Goal: Information Seeking & Learning: Learn about a topic

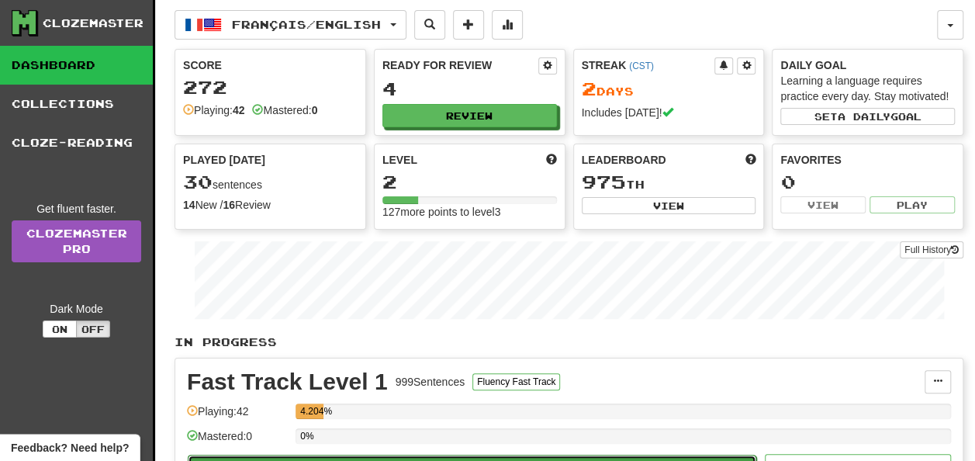
click at [703, 455] on button "Play" at bounding box center [472, 468] width 569 height 26
select select "**"
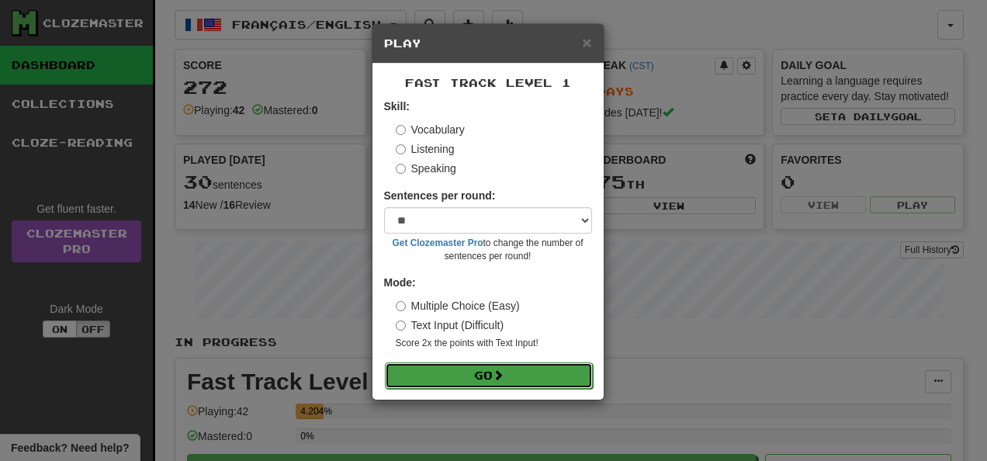
click at [559, 377] on button "Go" at bounding box center [489, 375] width 208 height 26
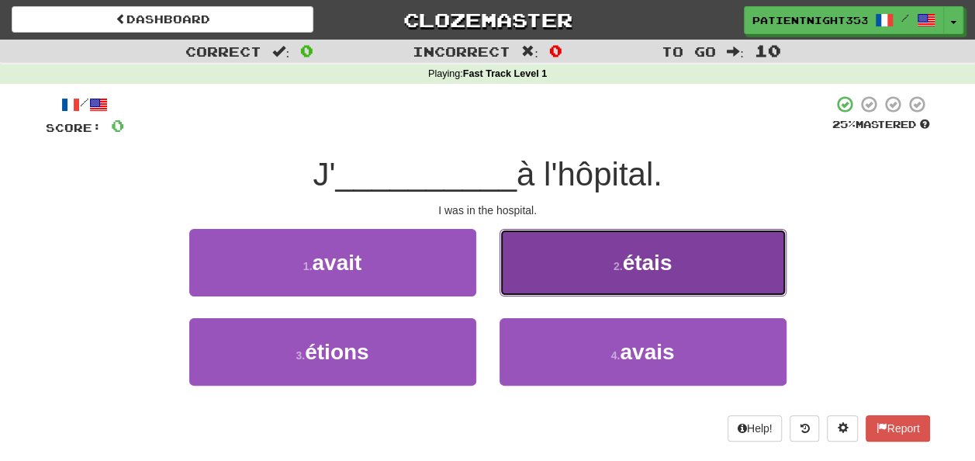
click at [598, 281] on button "2 . étais" at bounding box center [643, 263] width 287 height 68
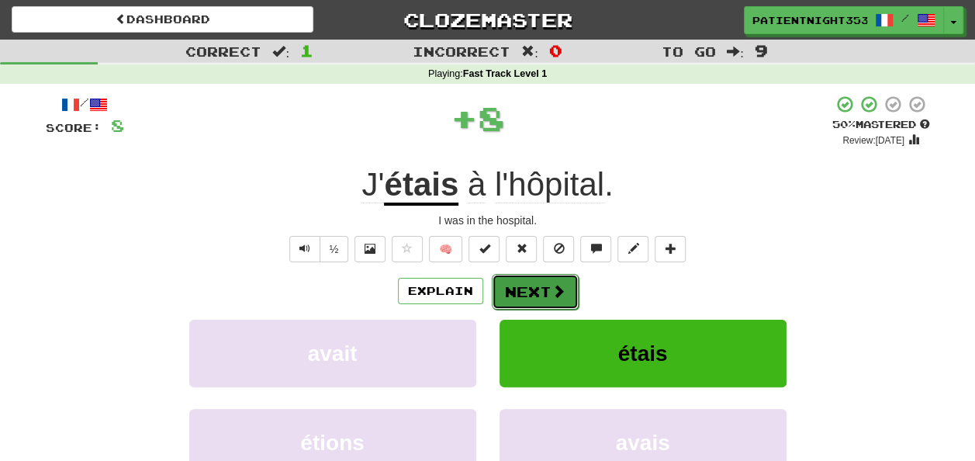
click at [528, 287] on button "Next" at bounding box center [535, 292] width 87 height 36
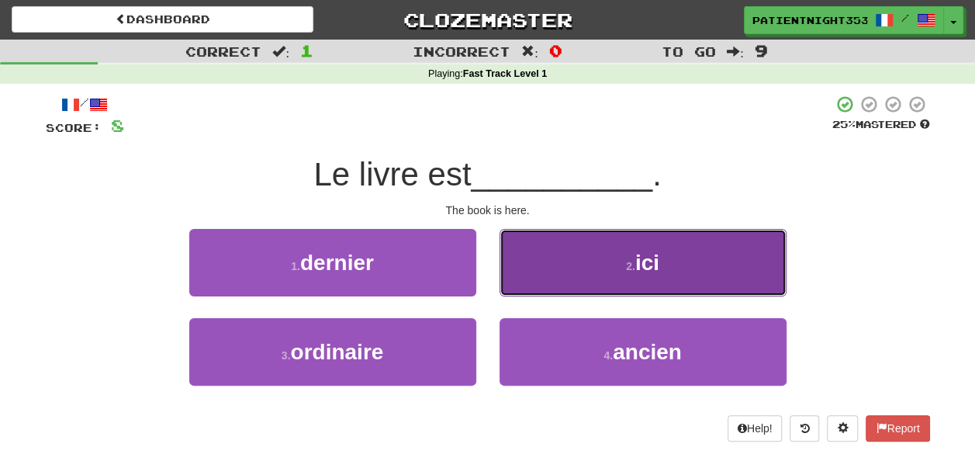
click at [560, 242] on button "2 . ici" at bounding box center [643, 263] width 287 height 68
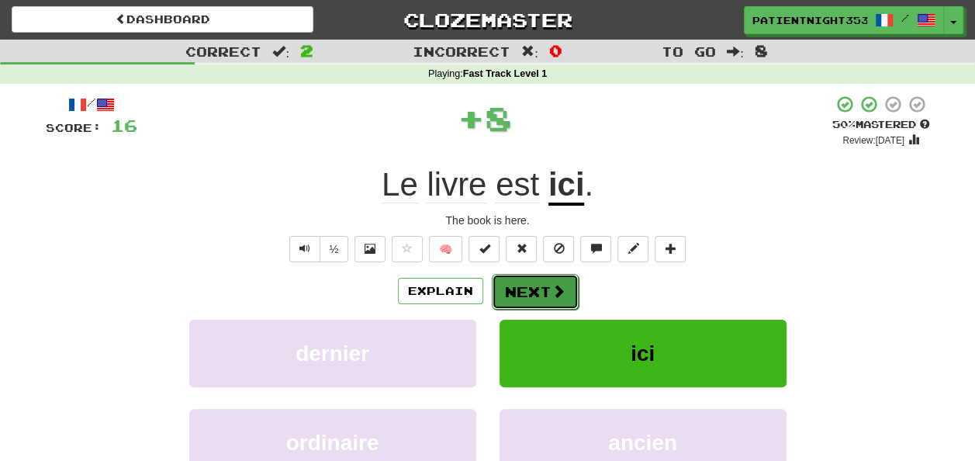
click at [543, 290] on button "Next" at bounding box center [535, 292] width 87 height 36
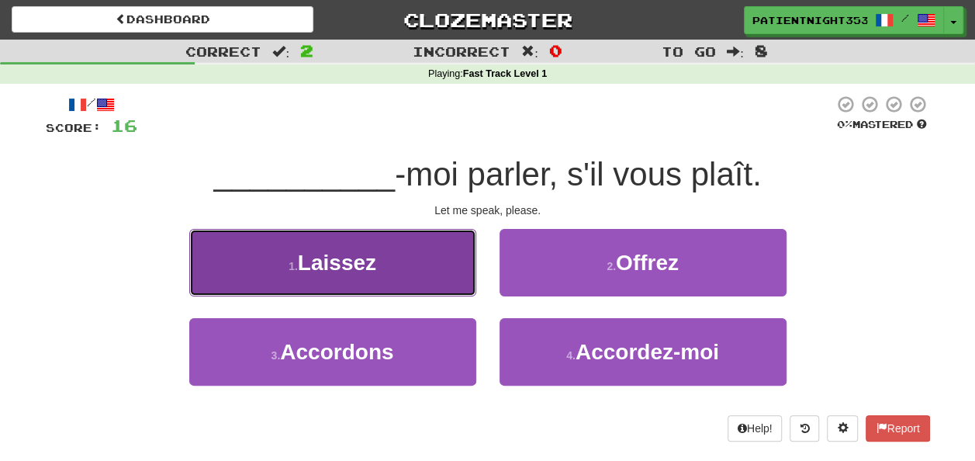
click at [396, 279] on button "1 . Laissez" at bounding box center [332, 263] width 287 height 68
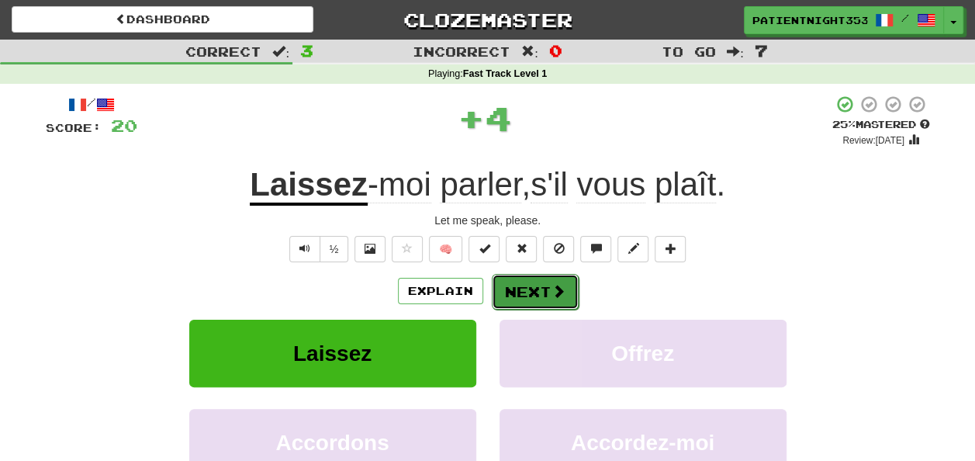
click at [531, 293] on button "Next" at bounding box center [535, 292] width 87 height 36
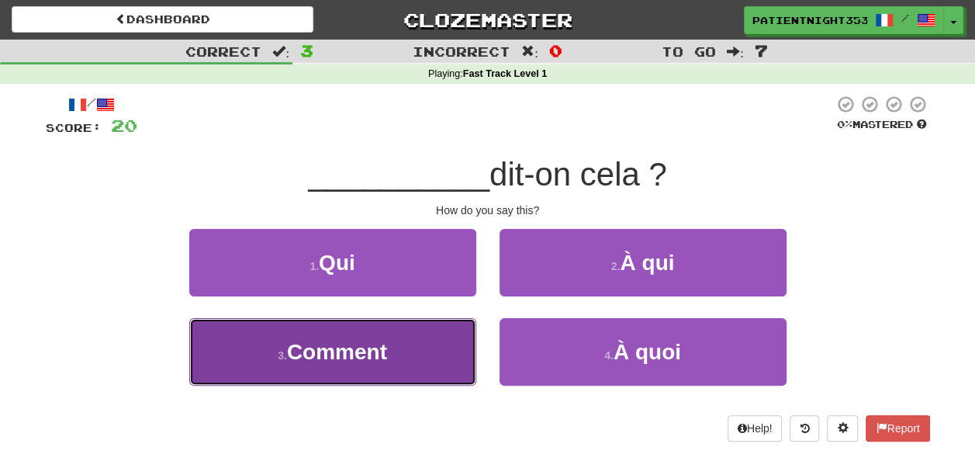
click at [459, 355] on button "3 . Comment" at bounding box center [332, 352] width 287 height 68
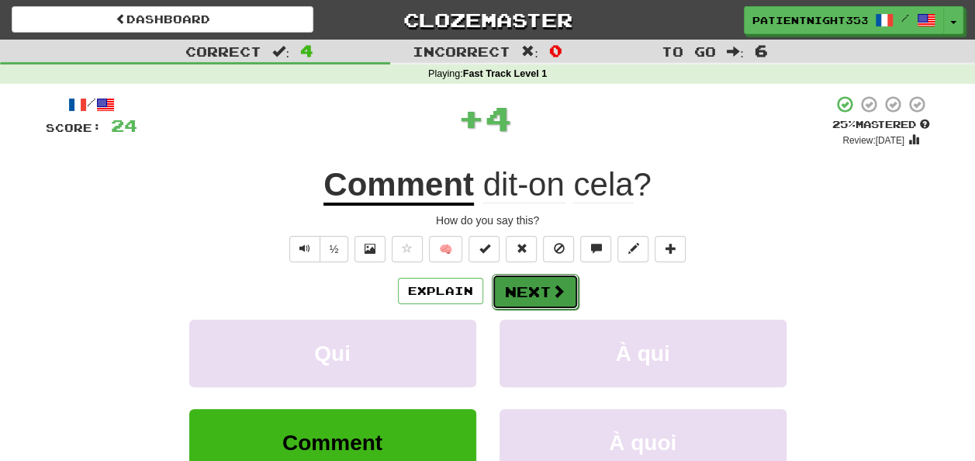
click at [538, 278] on button "Next" at bounding box center [535, 292] width 87 height 36
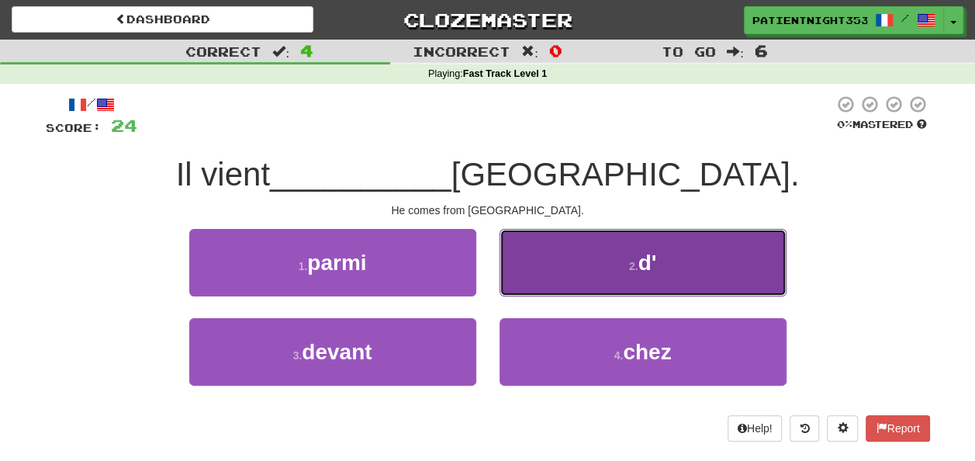
click at [568, 275] on button "2 . d'" at bounding box center [643, 263] width 287 height 68
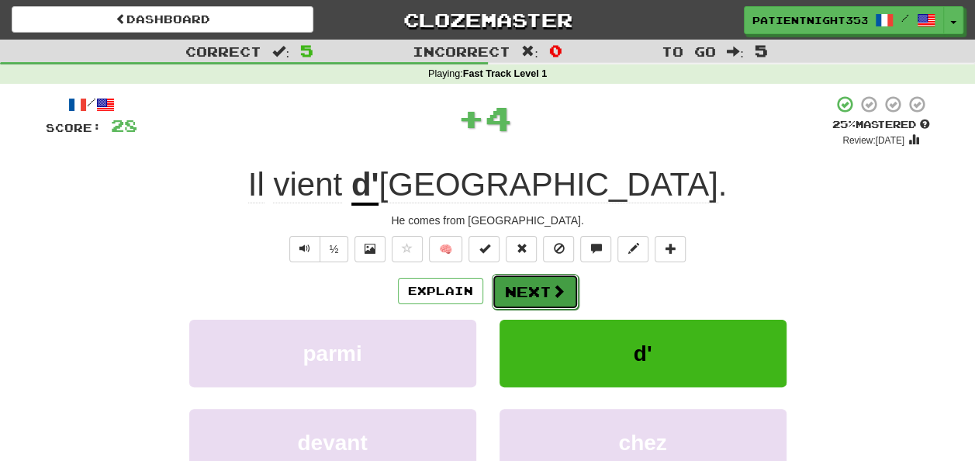
click at [552, 284] on span at bounding box center [559, 291] width 14 height 14
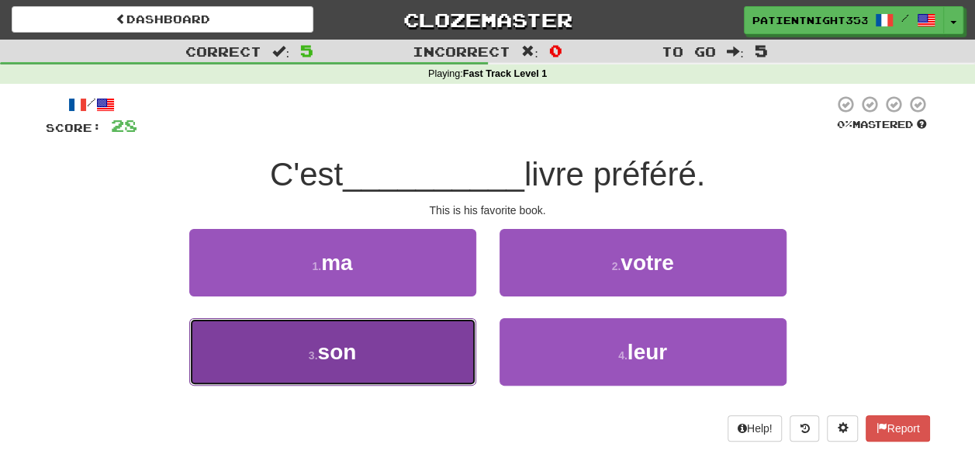
click at [439, 366] on button "3 . son" at bounding box center [332, 352] width 287 height 68
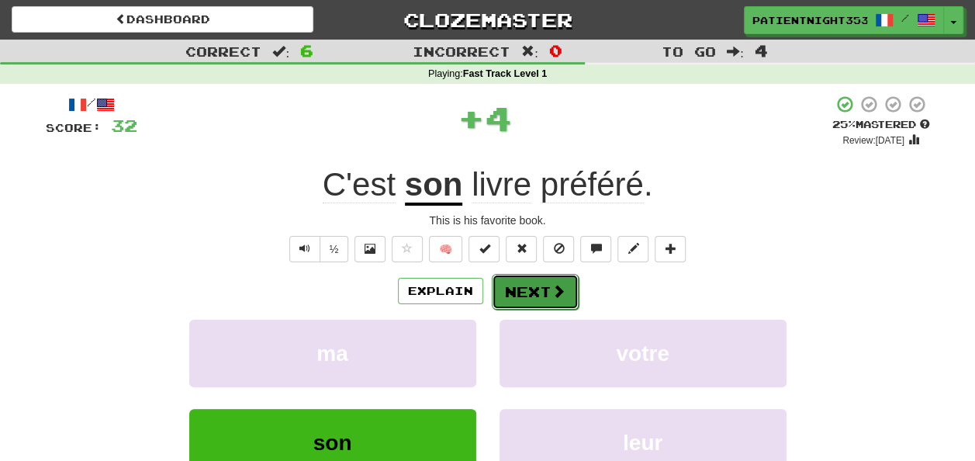
click at [521, 299] on button "Next" at bounding box center [535, 292] width 87 height 36
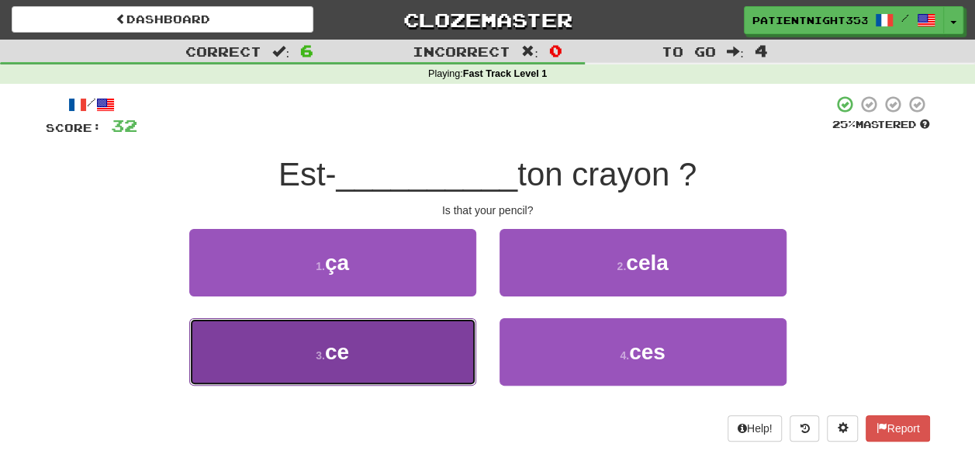
click at [424, 368] on button "3 . ce" at bounding box center [332, 352] width 287 height 68
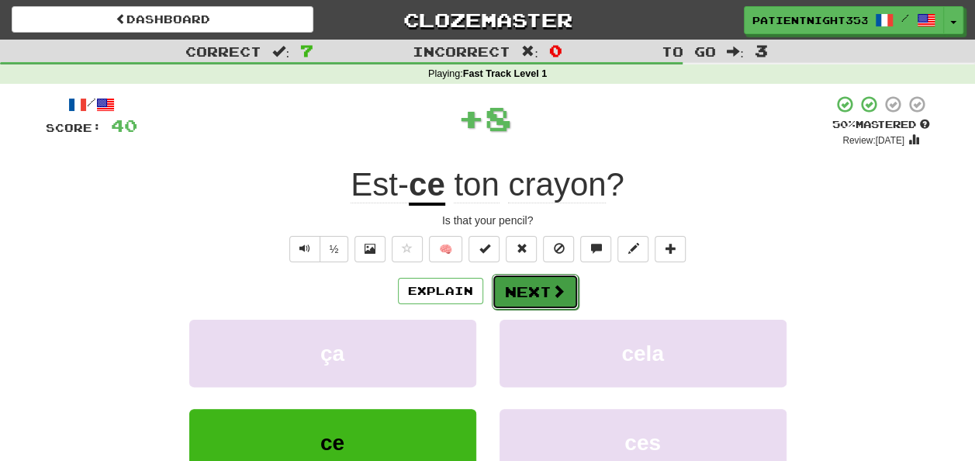
click at [529, 293] on button "Next" at bounding box center [535, 292] width 87 height 36
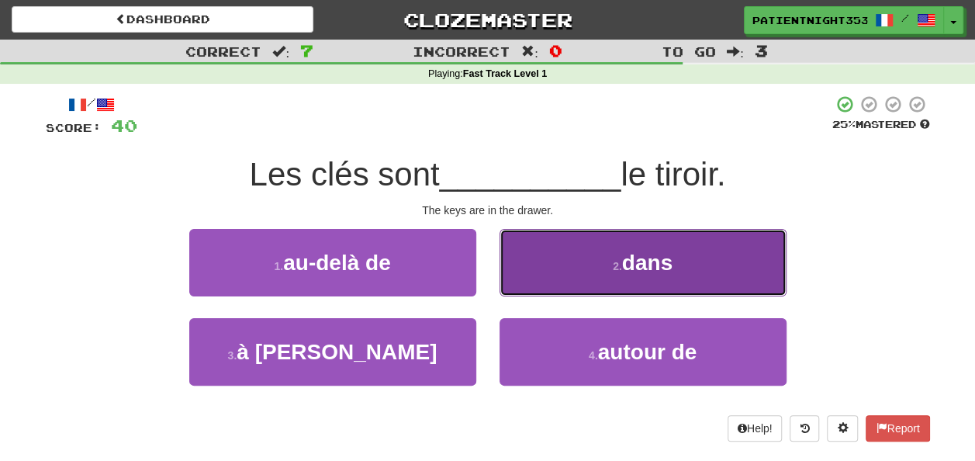
click at [571, 276] on button "2 . dans" at bounding box center [643, 263] width 287 height 68
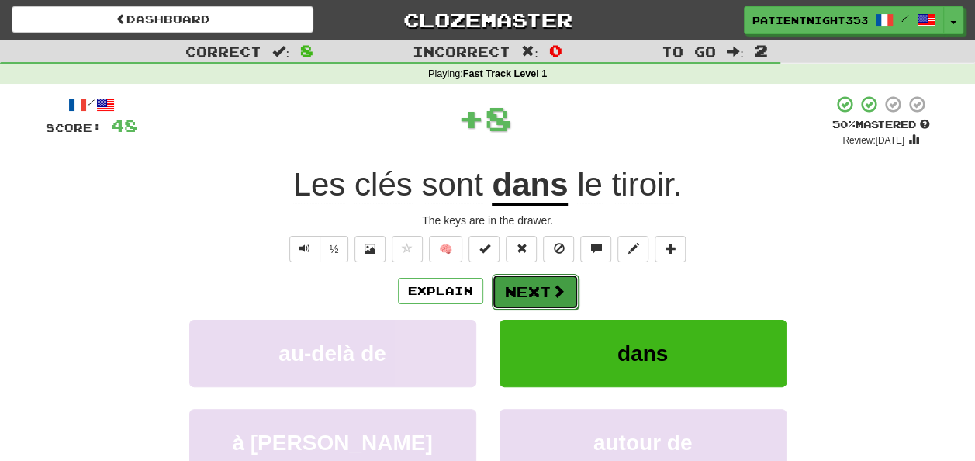
click at [552, 298] on span at bounding box center [559, 291] width 14 height 14
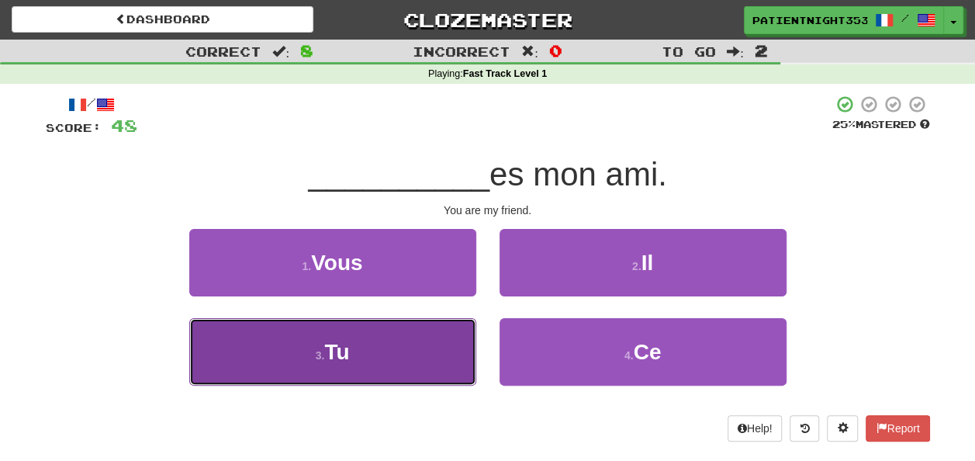
click at [441, 359] on button "3 . Tu" at bounding box center [332, 352] width 287 height 68
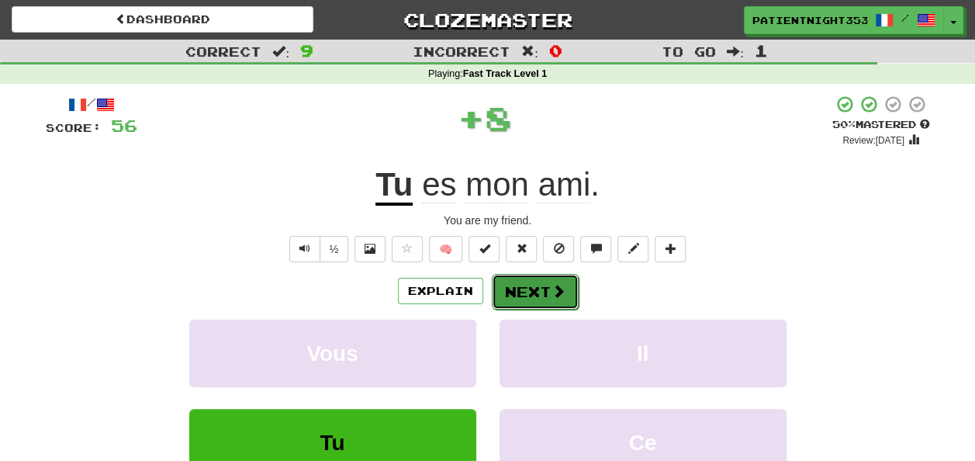
click at [521, 288] on button "Next" at bounding box center [535, 292] width 87 height 36
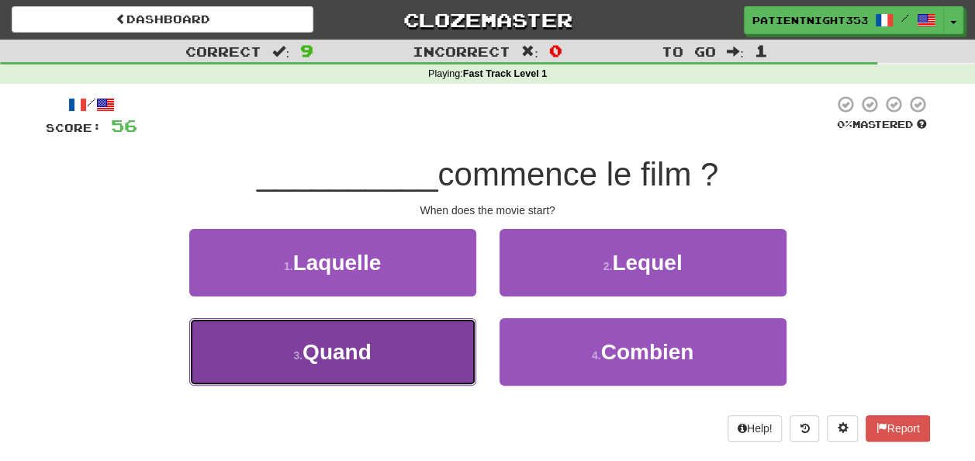
click at [447, 363] on button "3 . Quand" at bounding box center [332, 352] width 287 height 68
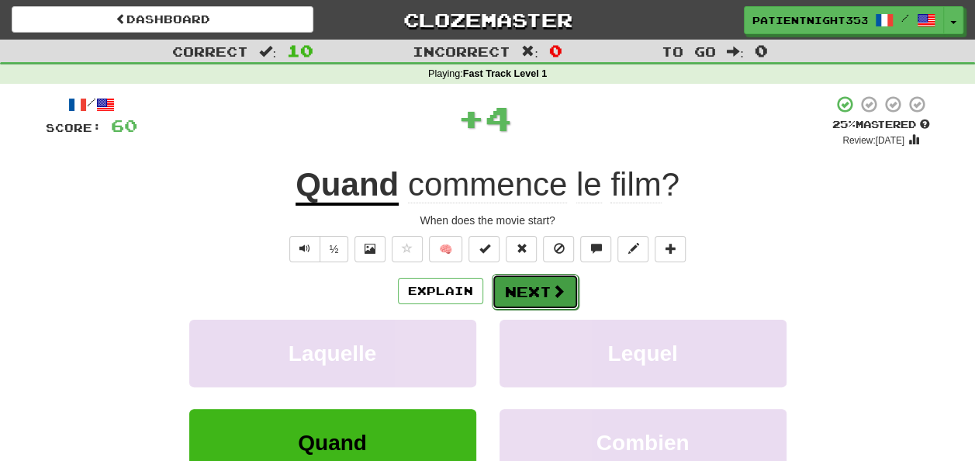
click at [526, 294] on button "Next" at bounding box center [535, 292] width 87 height 36
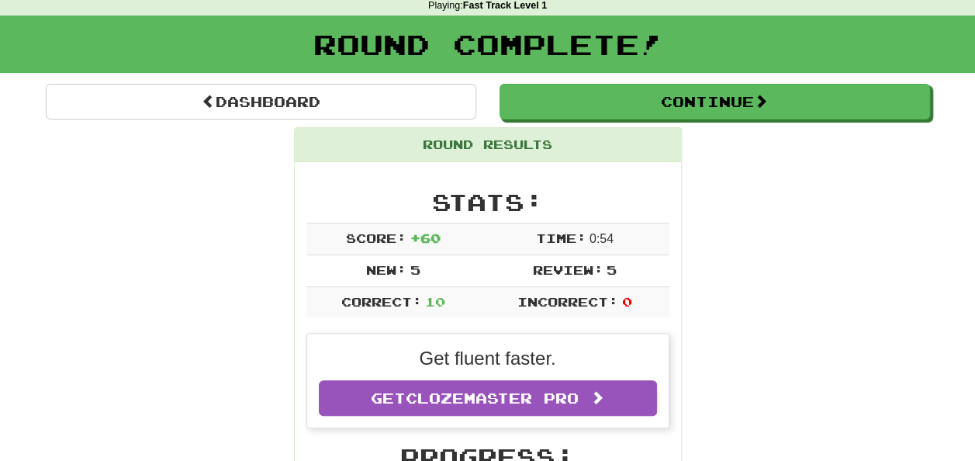
scroll to position [42, 0]
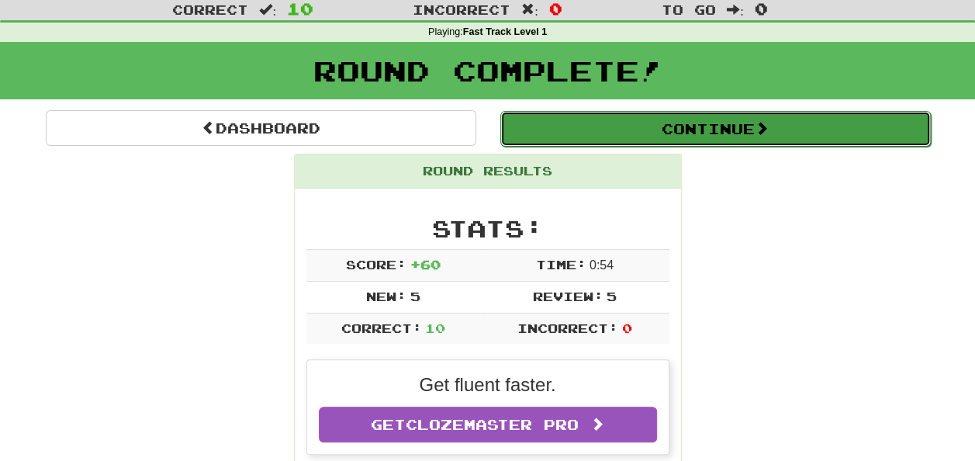
click at [870, 140] on button "Continue" at bounding box center [716, 129] width 431 height 36
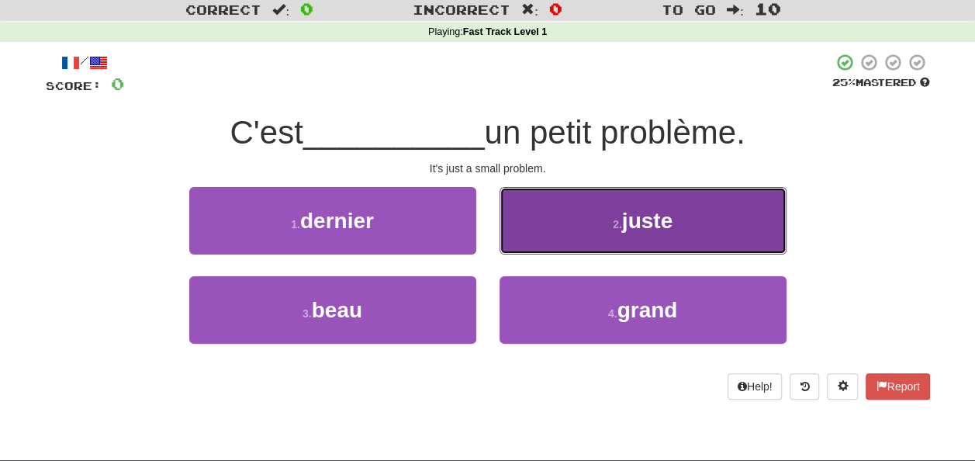
click at [744, 220] on button "2 . juste" at bounding box center [643, 221] width 287 height 68
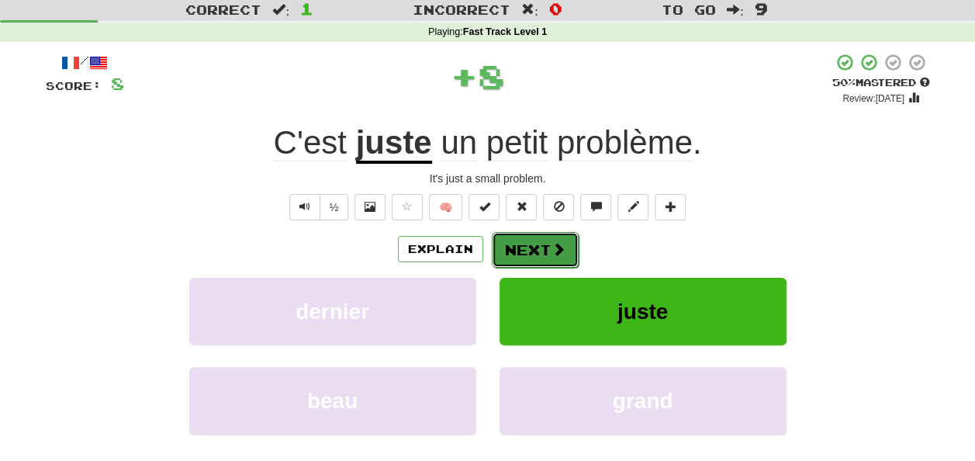
click at [556, 248] on span at bounding box center [559, 249] width 14 height 14
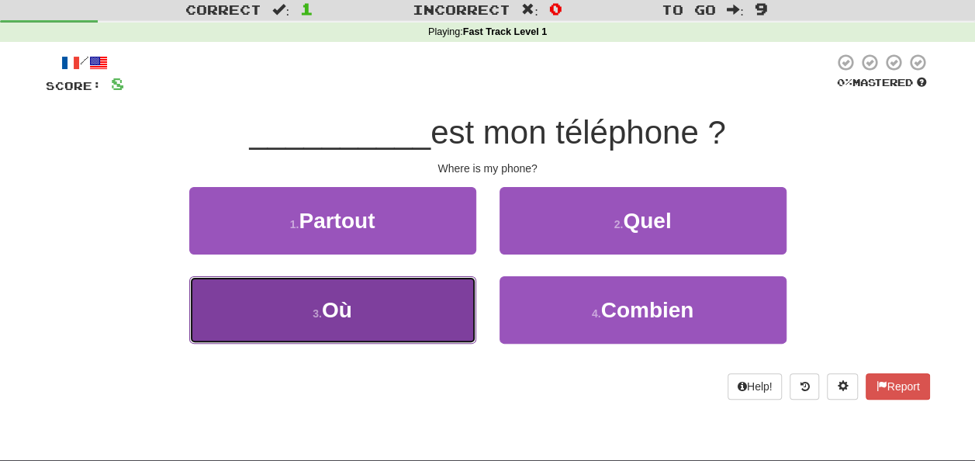
click at [471, 336] on button "3 . Où" at bounding box center [332, 310] width 287 height 68
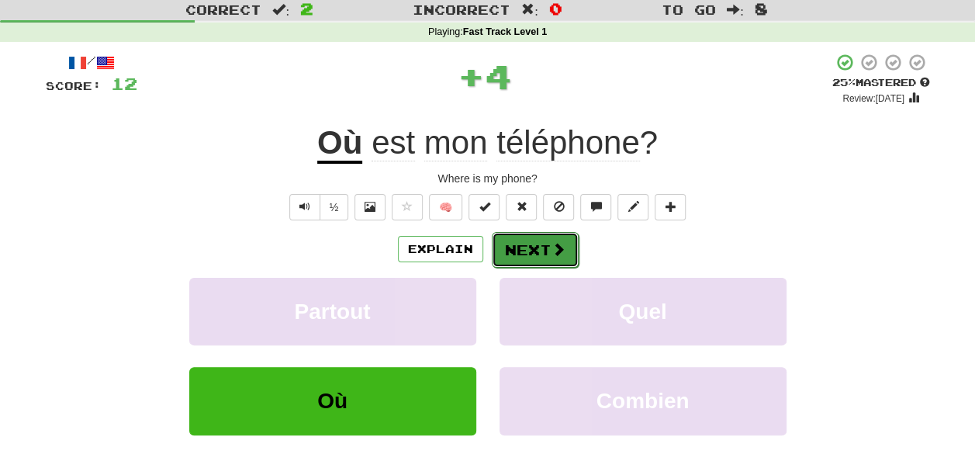
click at [527, 255] on button "Next" at bounding box center [535, 250] width 87 height 36
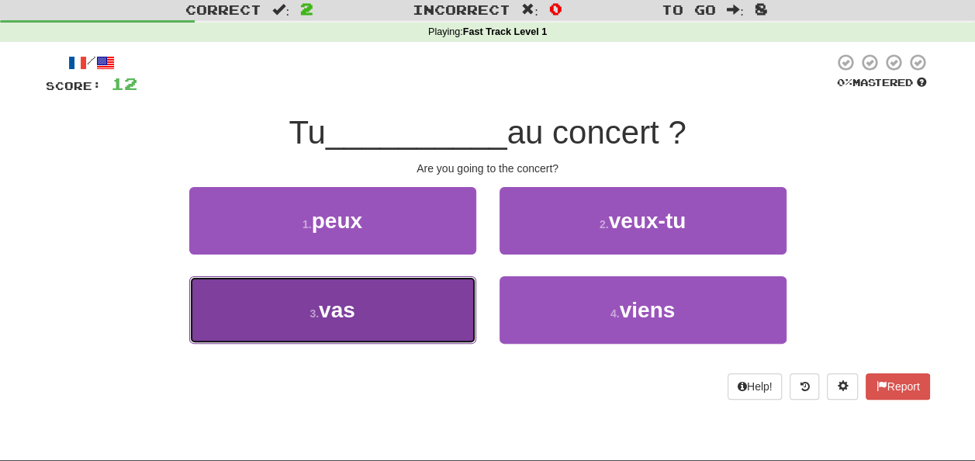
click at [460, 323] on button "3 . vas" at bounding box center [332, 310] width 287 height 68
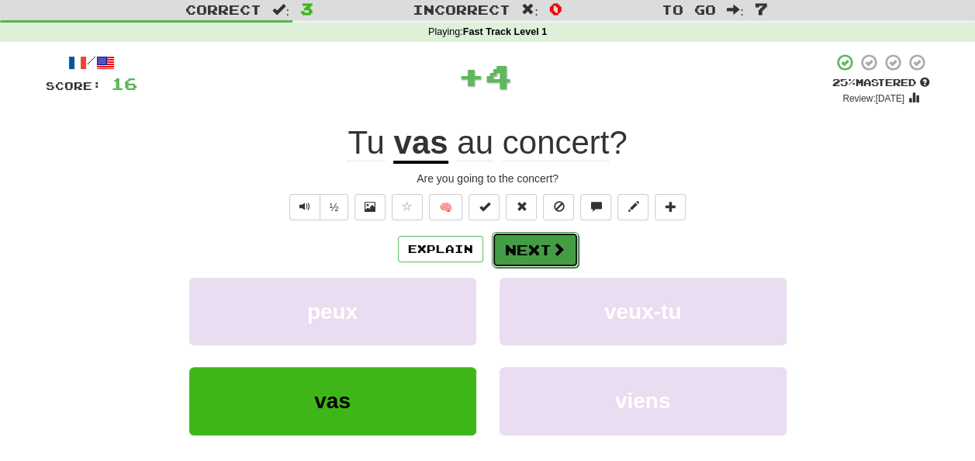
click at [524, 249] on button "Next" at bounding box center [535, 250] width 87 height 36
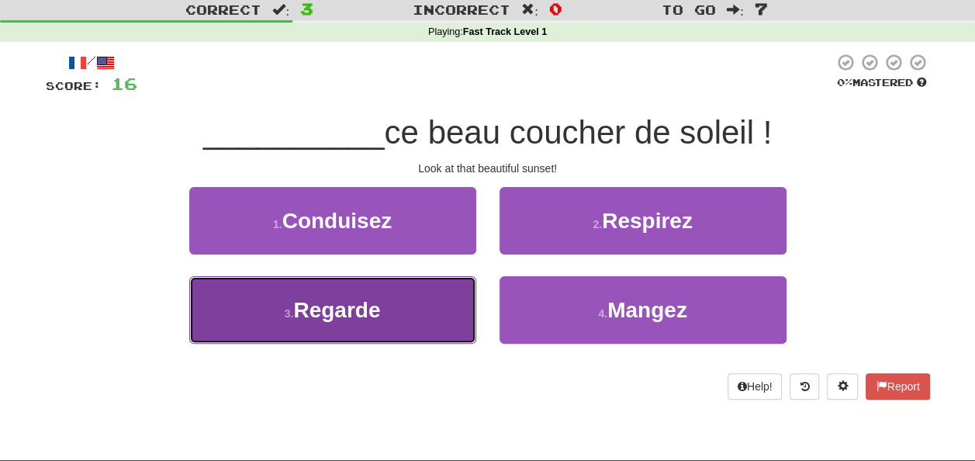
click at [447, 309] on button "3 . Regarde" at bounding box center [332, 310] width 287 height 68
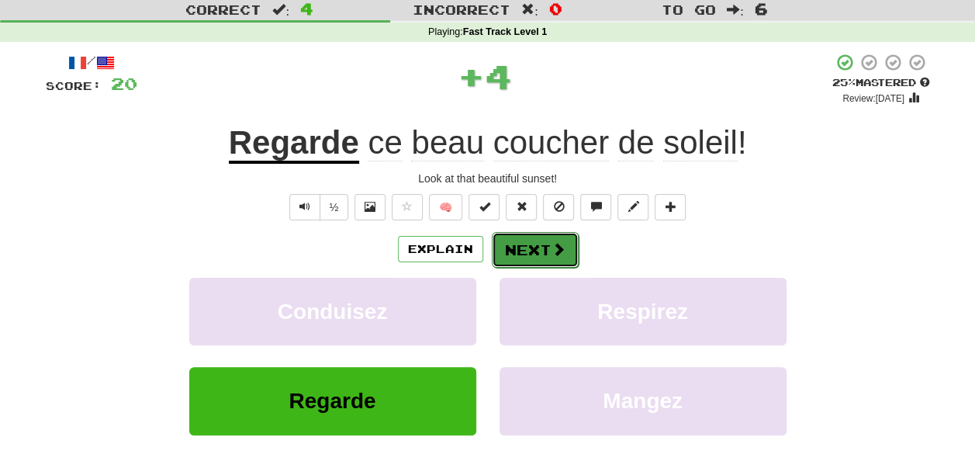
click at [542, 244] on button "Next" at bounding box center [535, 250] width 87 height 36
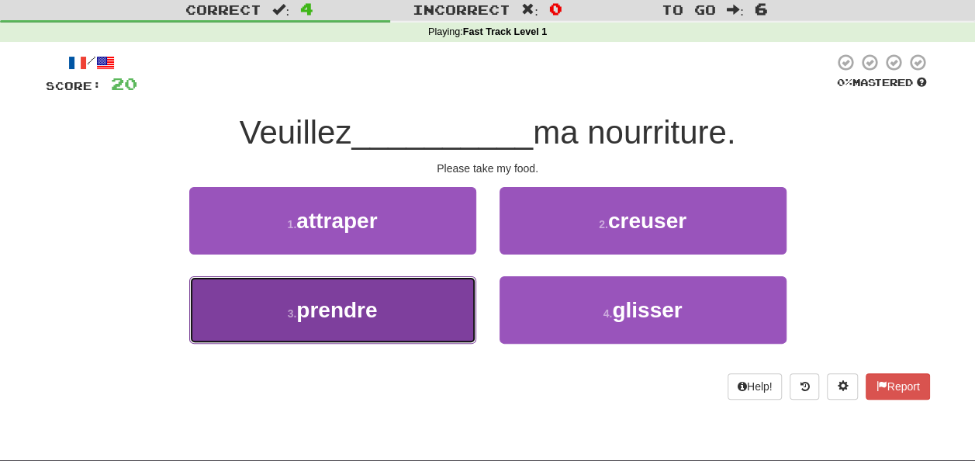
click at [426, 302] on button "3 . prendre" at bounding box center [332, 310] width 287 height 68
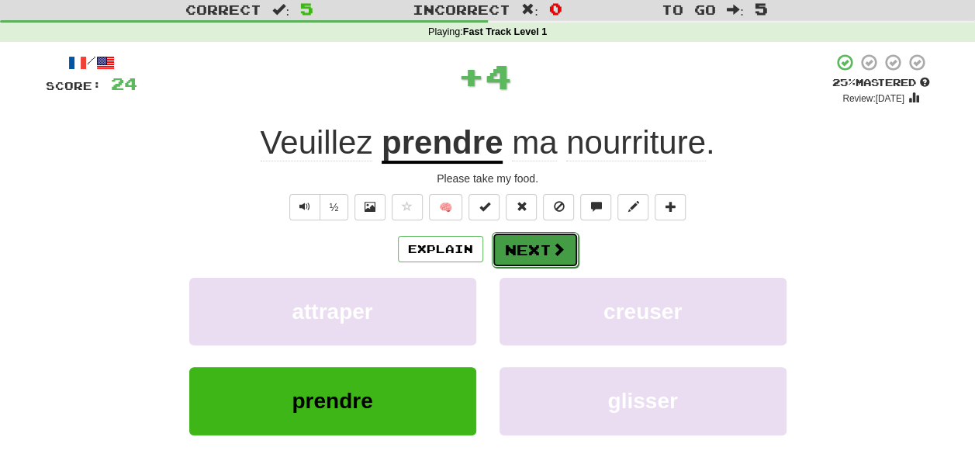
click at [498, 264] on button "Next" at bounding box center [535, 250] width 87 height 36
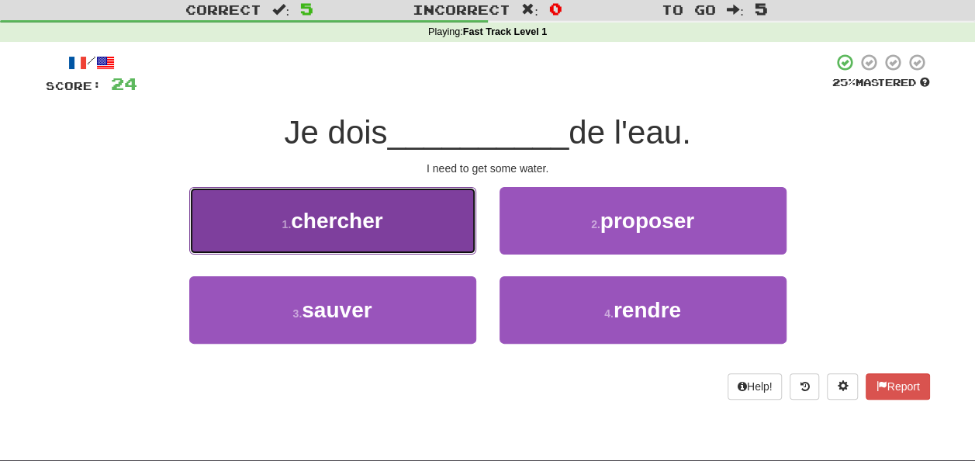
click at [429, 247] on button "1 . chercher" at bounding box center [332, 221] width 287 height 68
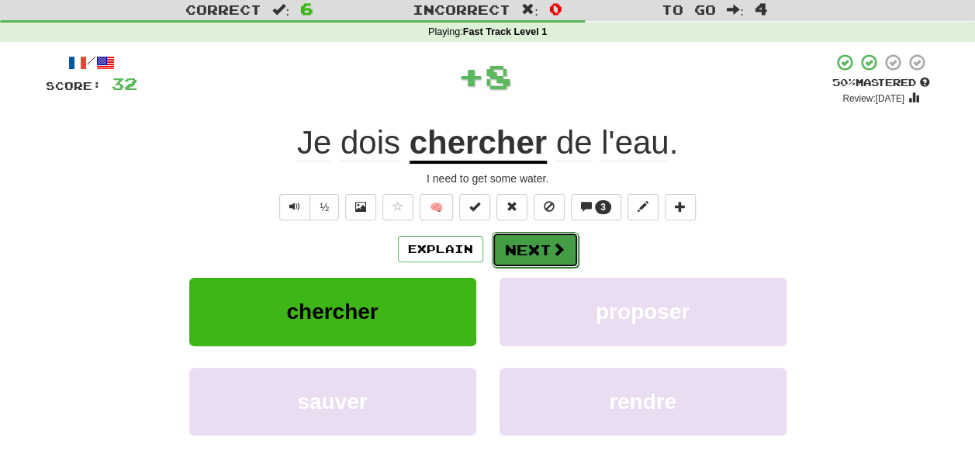
click at [539, 242] on button "Next" at bounding box center [535, 250] width 87 height 36
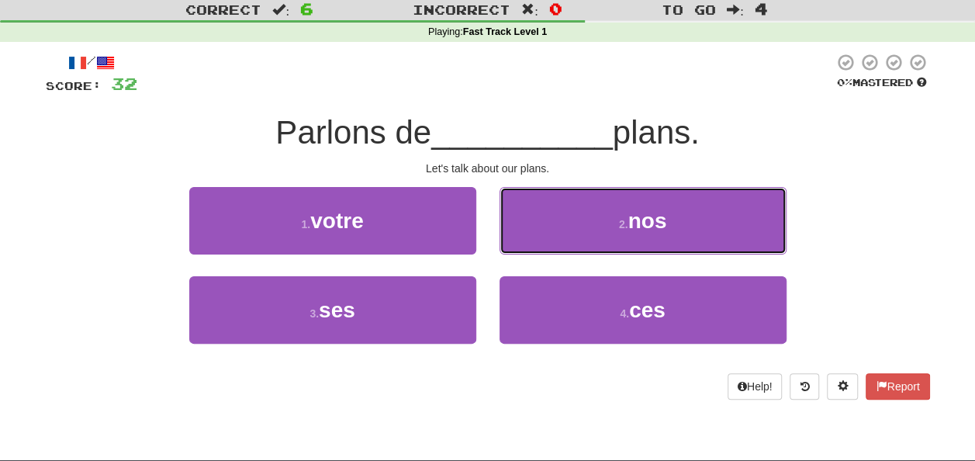
click at [539, 242] on button "2 . nos" at bounding box center [643, 221] width 287 height 68
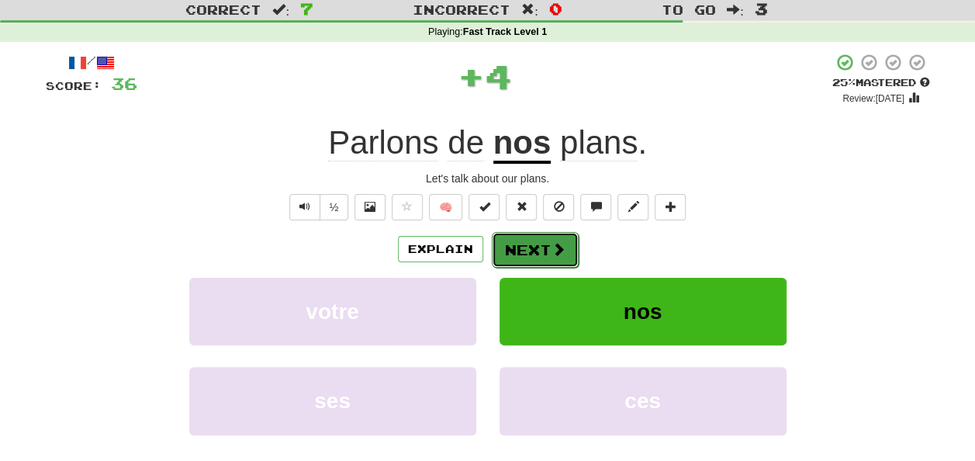
click at [528, 242] on button "Next" at bounding box center [535, 250] width 87 height 36
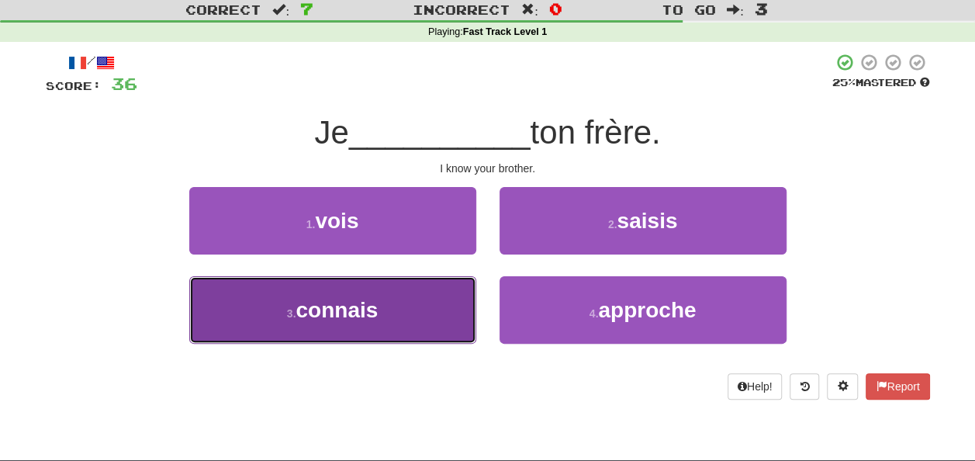
click at [456, 315] on button "3 . connais" at bounding box center [332, 310] width 287 height 68
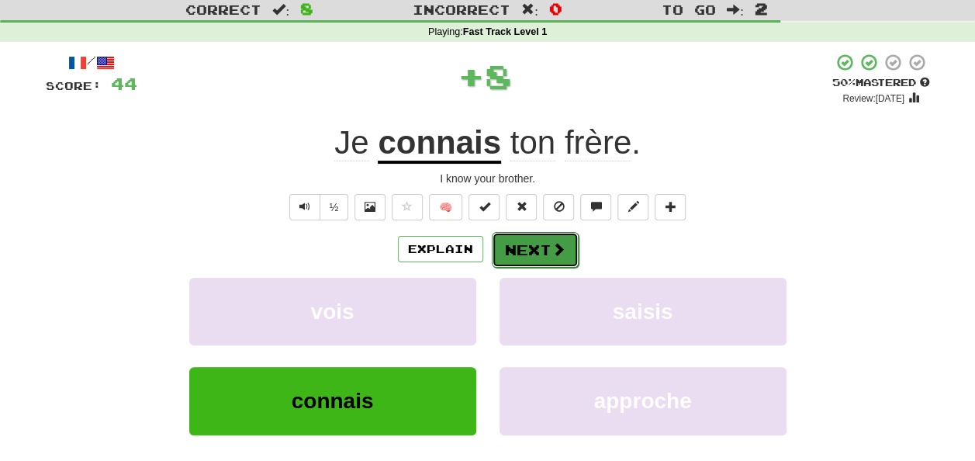
click at [539, 251] on button "Next" at bounding box center [535, 250] width 87 height 36
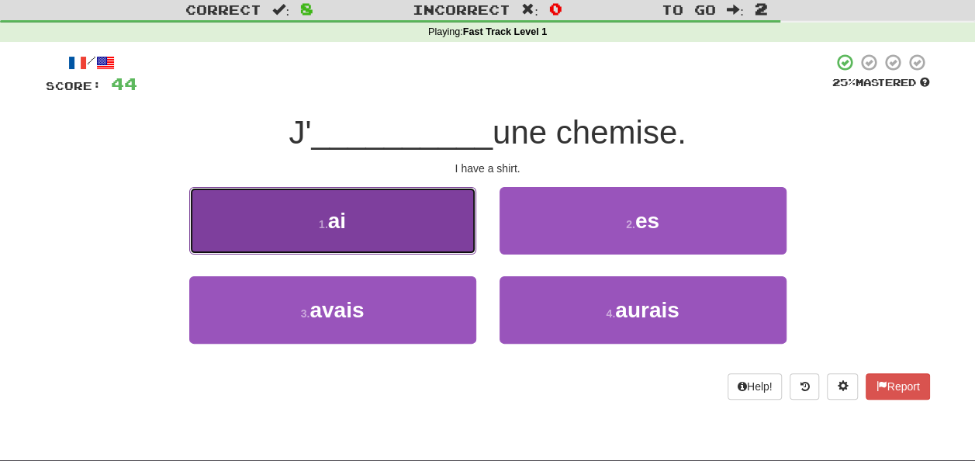
click at [463, 244] on button "1 . ai" at bounding box center [332, 221] width 287 height 68
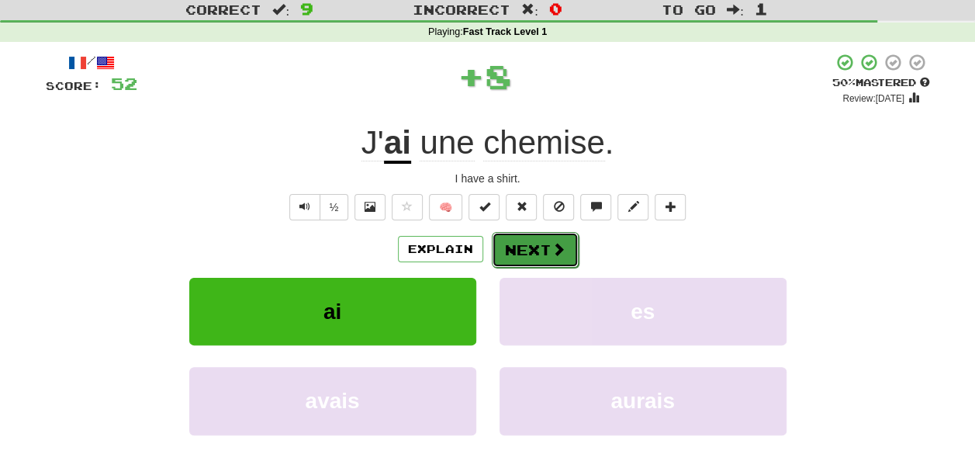
click at [513, 235] on button "Next" at bounding box center [535, 250] width 87 height 36
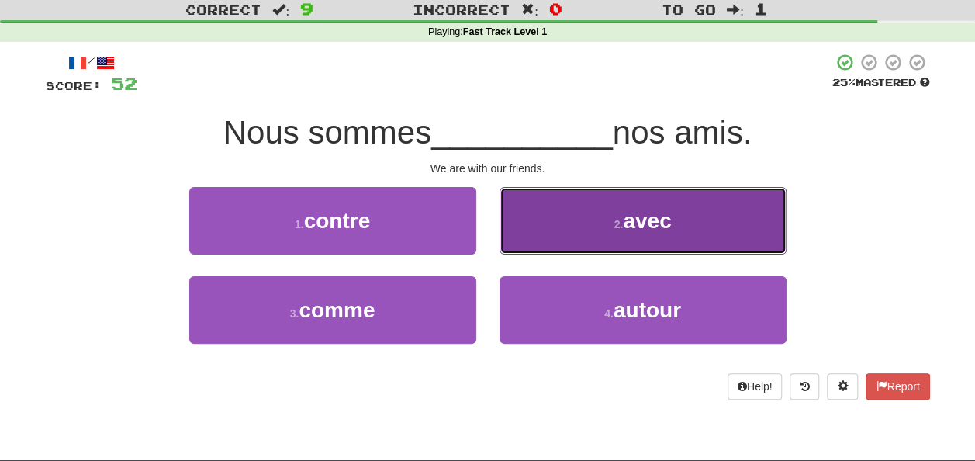
click at [552, 248] on button "2 . avec" at bounding box center [643, 221] width 287 height 68
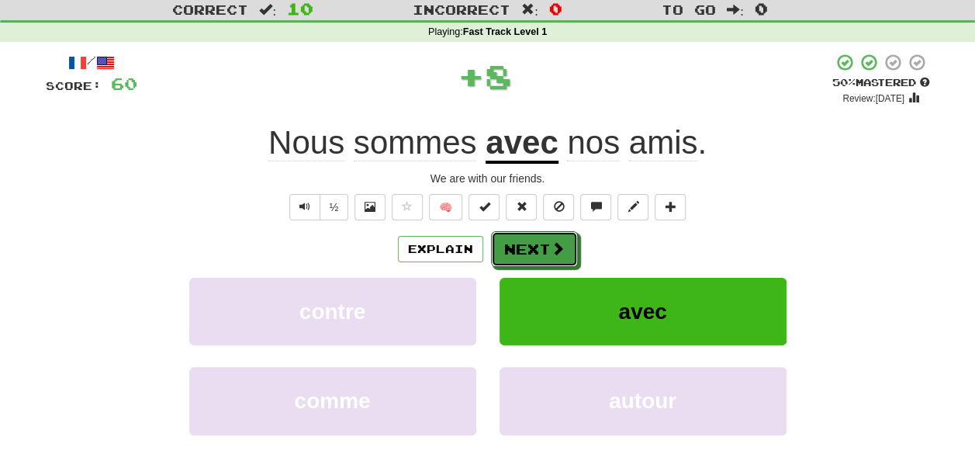
click at [552, 248] on span at bounding box center [558, 248] width 14 height 14
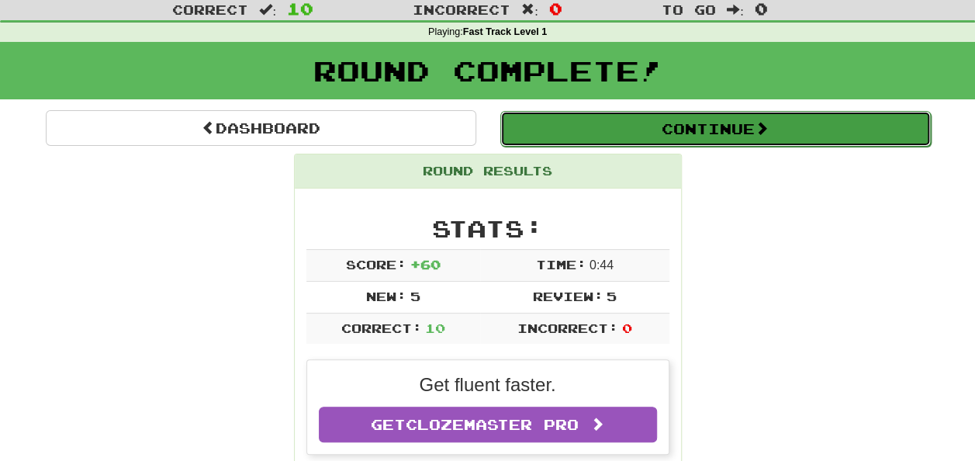
click at [730, 123] on button "Continue" at bounding box center [716, 129] width 431 height 36
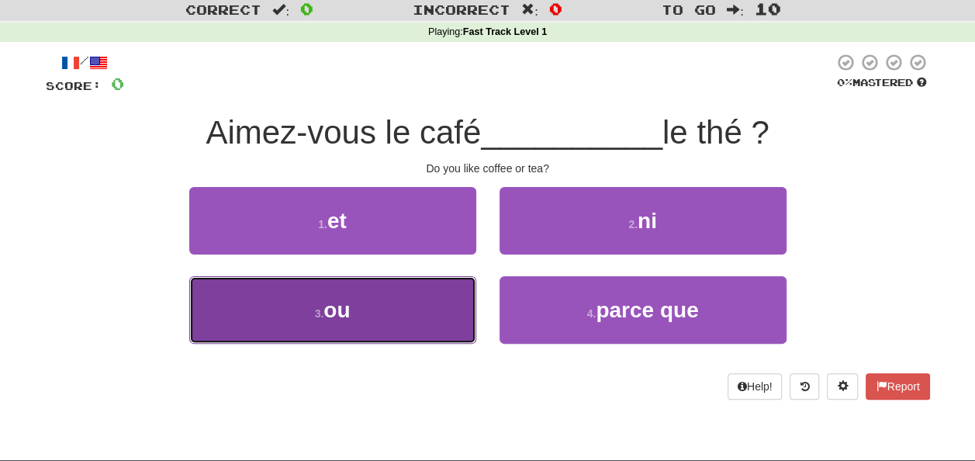
click at [445, 321] on button "3 . ou" at bounding box center [332, 310] width 287 height 68
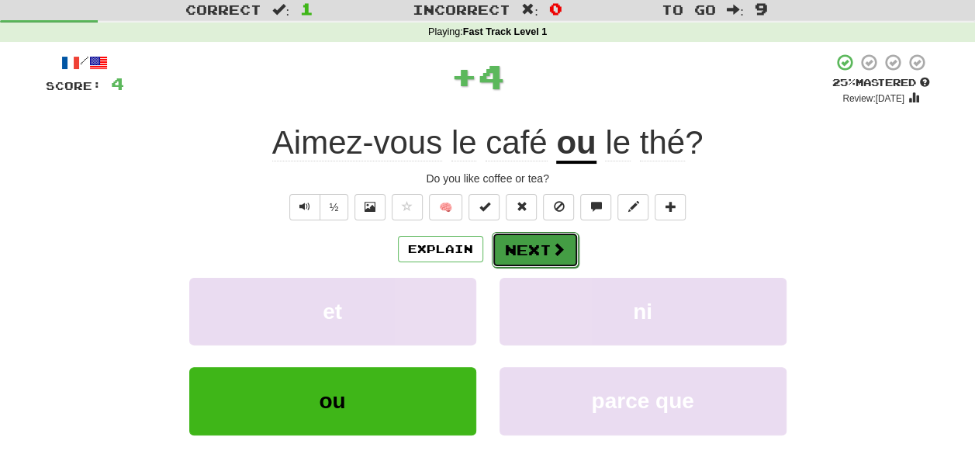
click at [536, 243] on button "Next" at bounding box center [535, 250] width 87 height 36
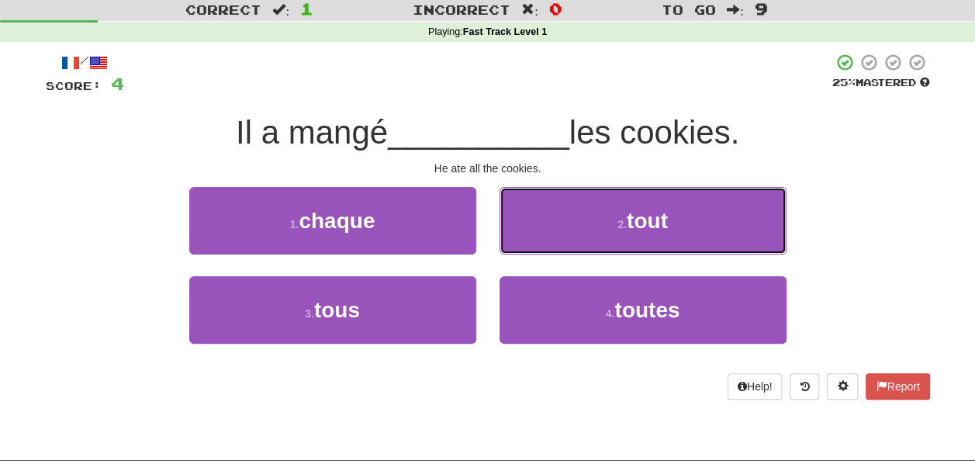
click at [536, 243] on button "2 . tout" at bounding box center [643, 221] width 287 height 68
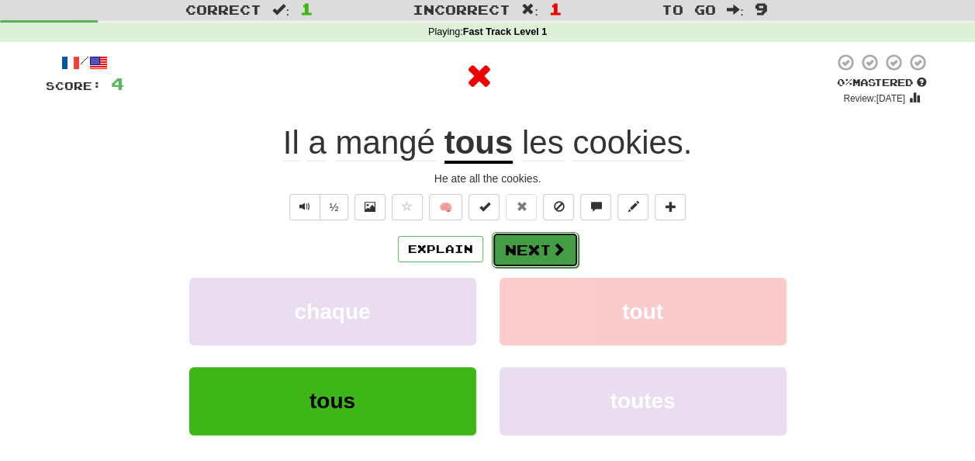
click at [535, 251] on button "Next" at bounding box center [535, 250] width 87 height 36
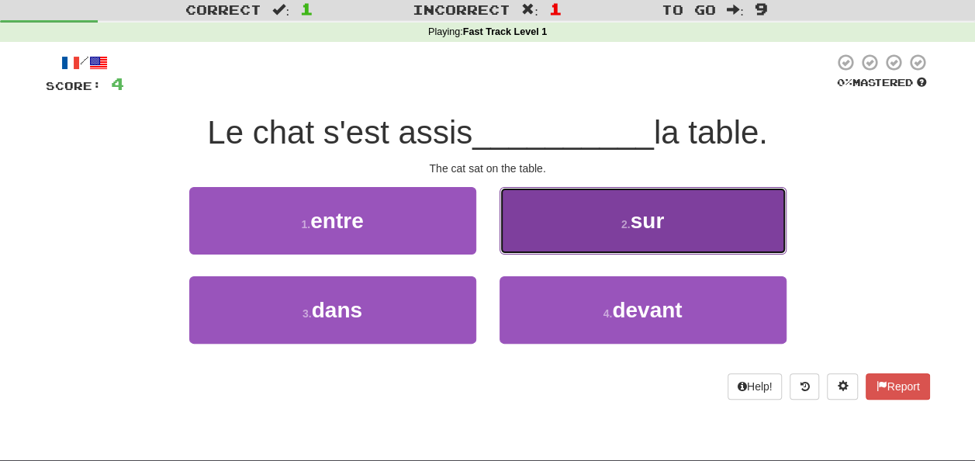
click at [552, 237] on button "2 . sur" at bounding box center [643, 221] width 287 height 68
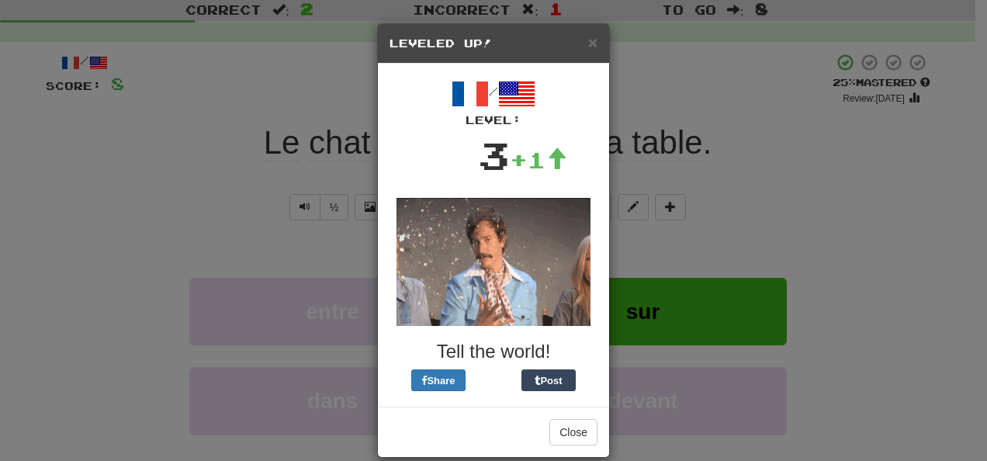
click at [581, 43] on h5 "Leveled Up!" at bounding box center [494, 44] width 208 height 16
click at [570, 424] on button "Close" at bounding box center [573, 432] width 48 height 26
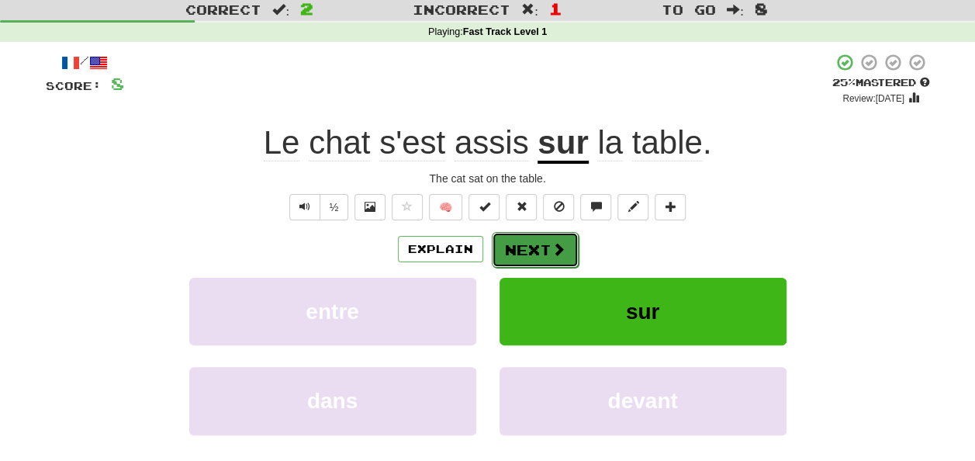
click at [565, 258] on button "Next" at bounding box center [535, 250] width 87 height 36
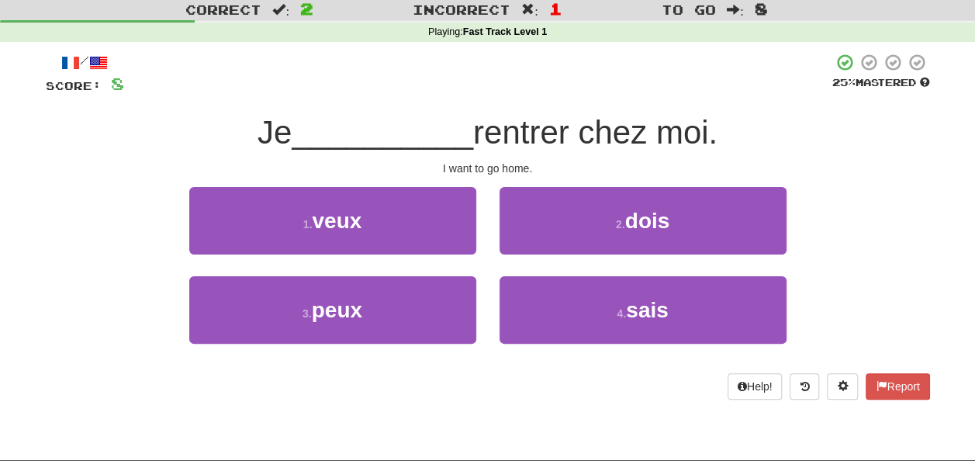
click at [565, 258] on div "2 . dois" at bounding box center [643, 231] width 310 height 89
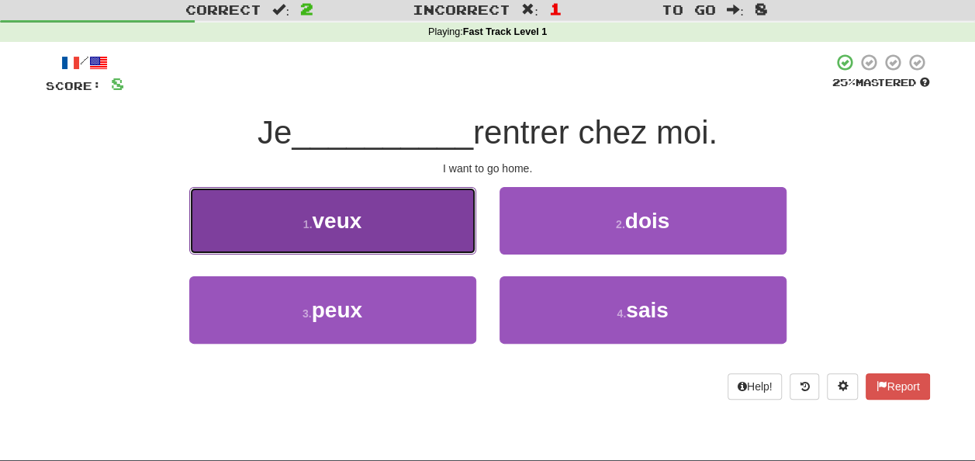
click at [459, 239] on button "1 . veux" at bounding box center [332, 221] width 287 height 68
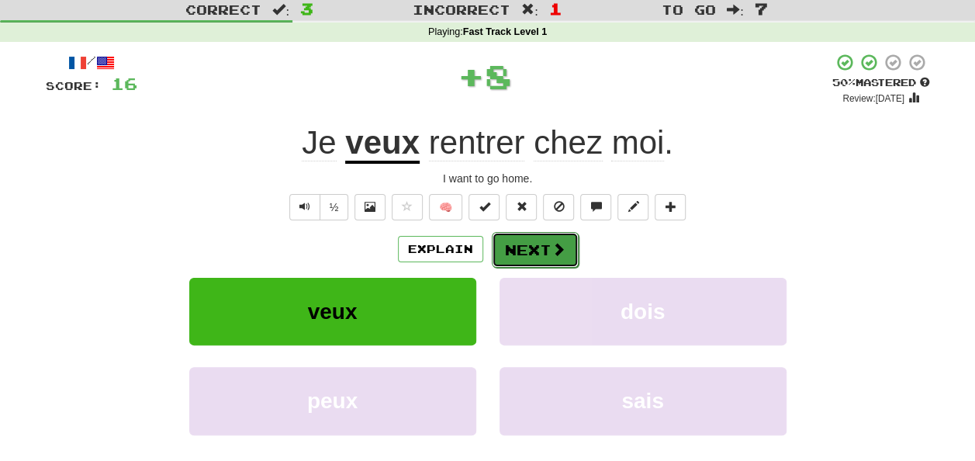
click at [540, 237] on button "Next" at bounding box center [535, 250] width 87 height 36
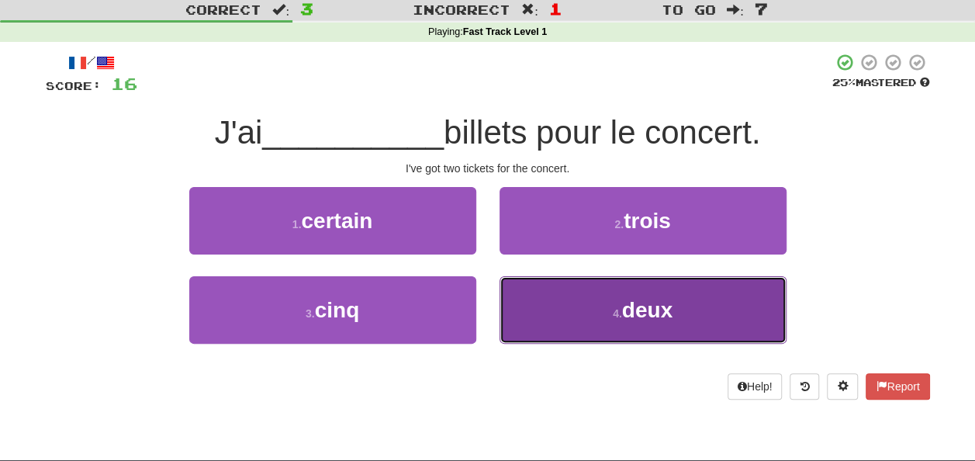
click at [559, 305] on button "4 . deux" at bounding box center [643, 310] width 287 height 68
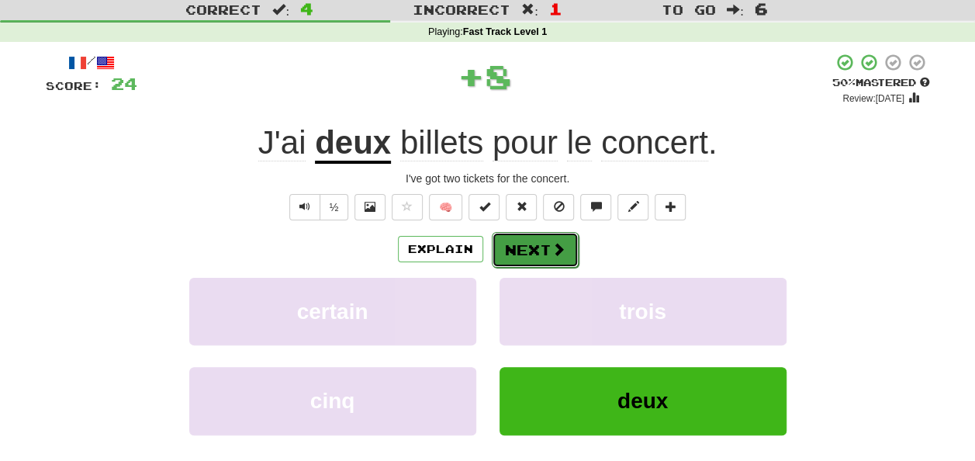
click at [535, 251] on button "Next" at bounding box center [535, 250] width 87 height 36
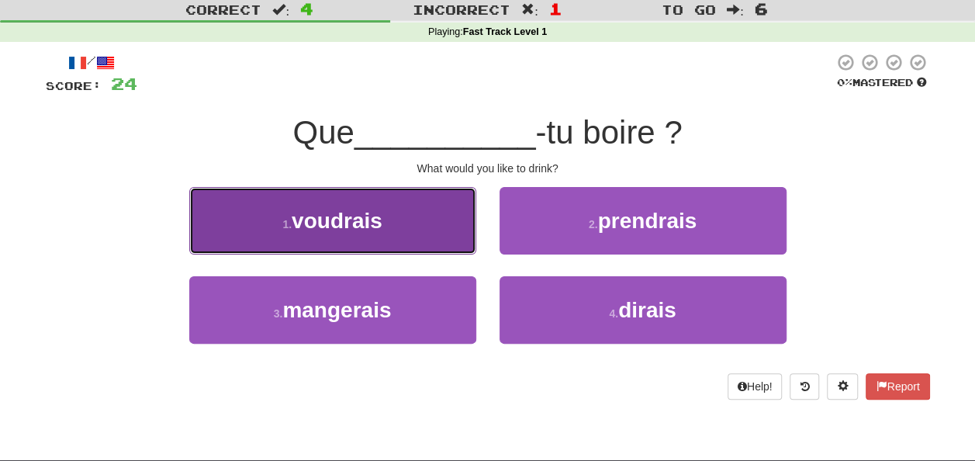
click at [461, 242] on button "1 . voudrais" at bounding box center [332, 221] width 287 height 68
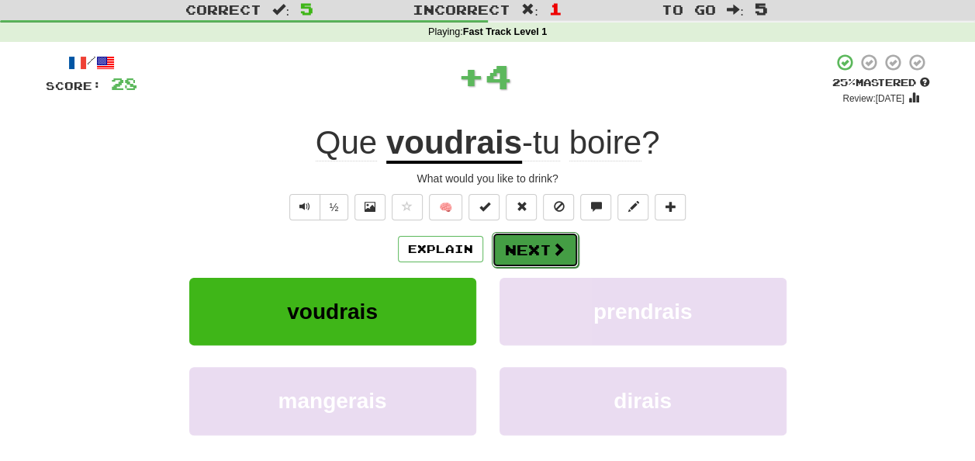
click at [518, 239] on button "Next" at bounding box center [535, 250] width 87 height 36
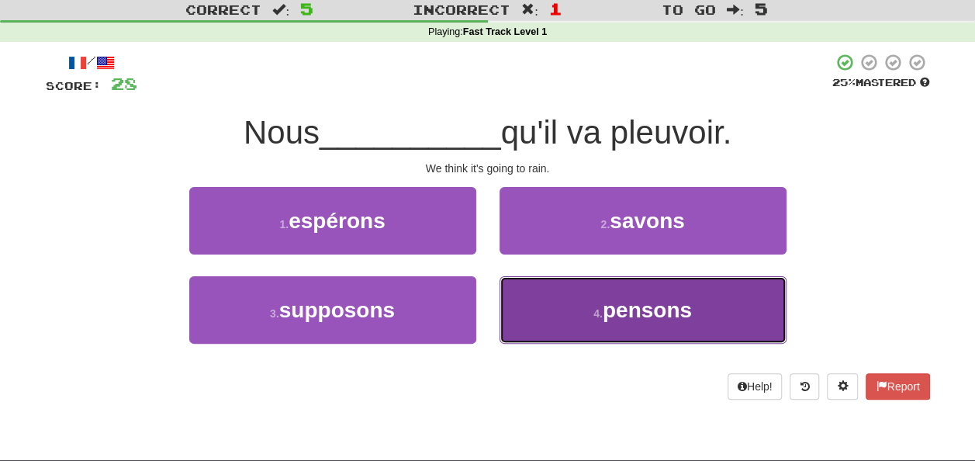
click at [508, 311] on button "4 . pensons" at bounding box center [643, 310] width 287 height 68
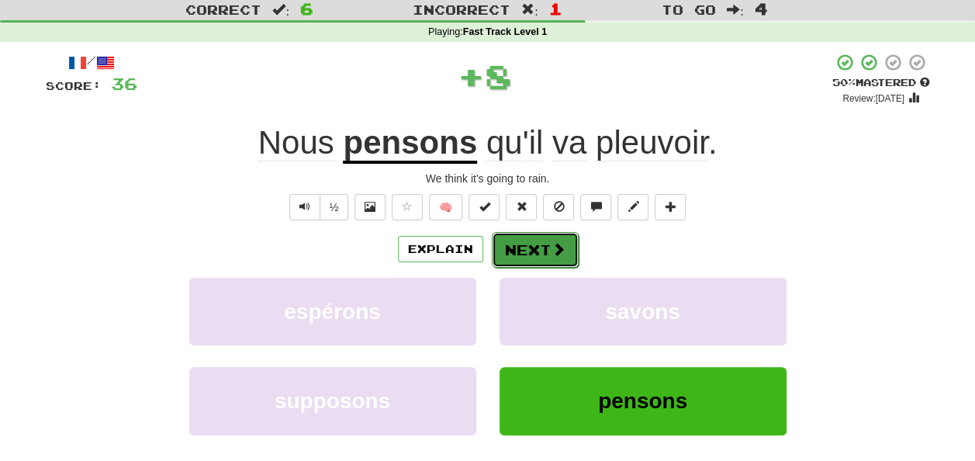
click at [524, 245] on button "Next" at bounding box center [535, 250] width 87 height 36
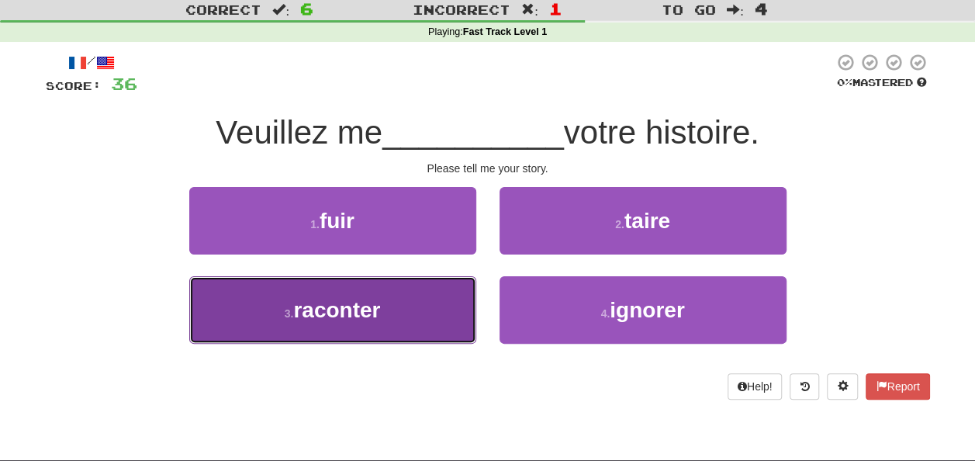
click at [438, 315] on button "3 . raconter" at bounding box center [332, 310] width 287 height 68
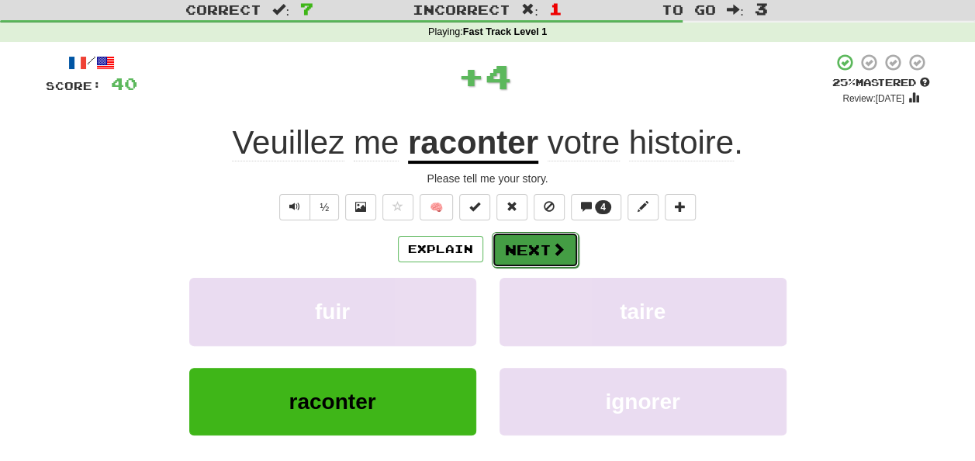
click at [512, 265] on button "Next" at bounding box center [535, 250] width 87 height 36
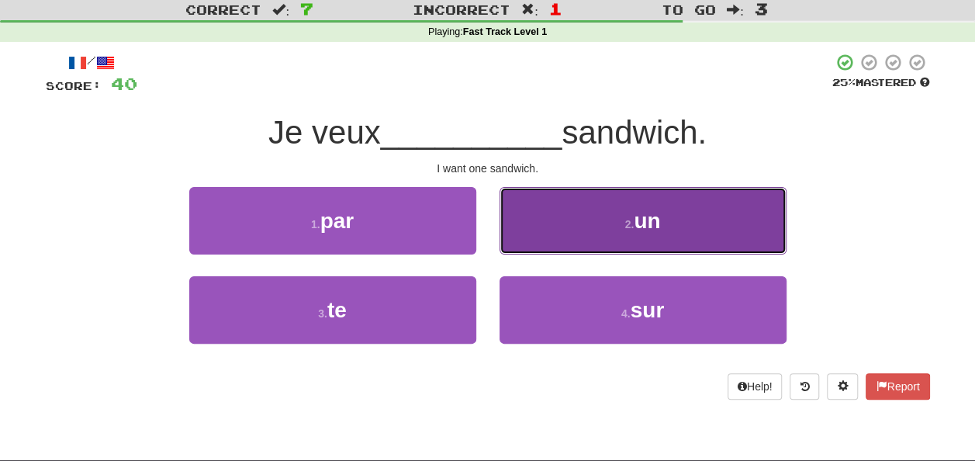
click at [517, 238] on button "2 . un" at bounding box center [643, 221] width 287 height 68
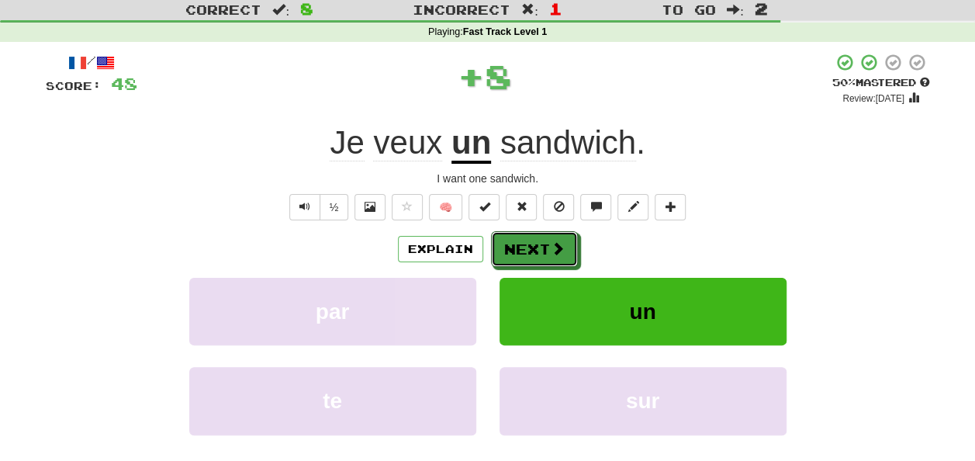
click at [517, 238] on button "Next" at bounding box center [534, 249] width 87 height 36
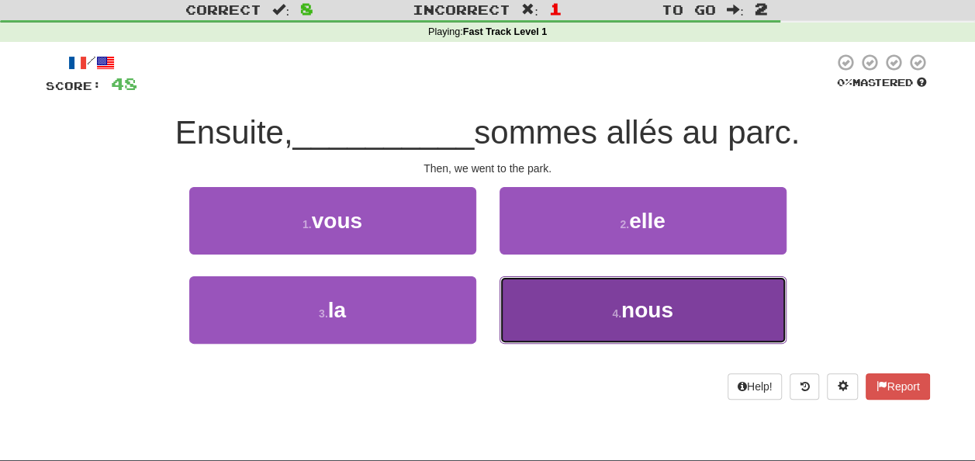
click at [531, 317] on button "4 . nous" at bounding box center [643, 310] width 287 height 68
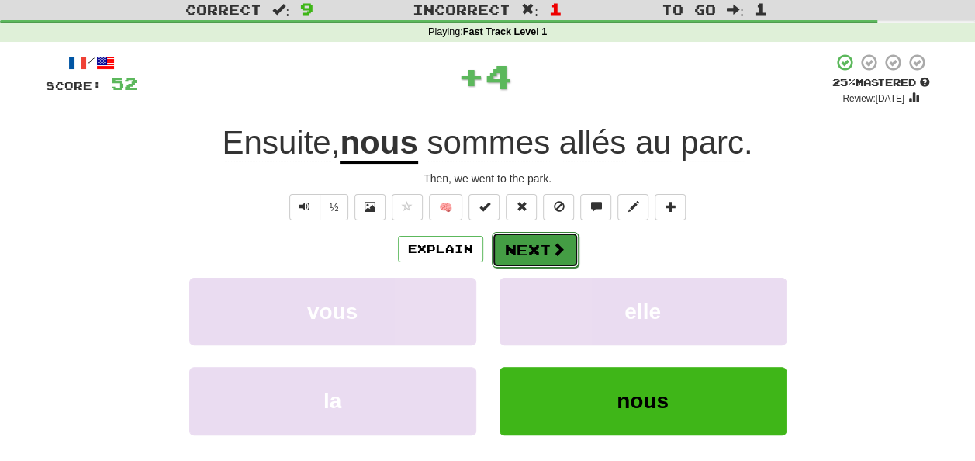
click at [529, 241] on button "Next" at bounding box center [535, 250] width 87 height 36
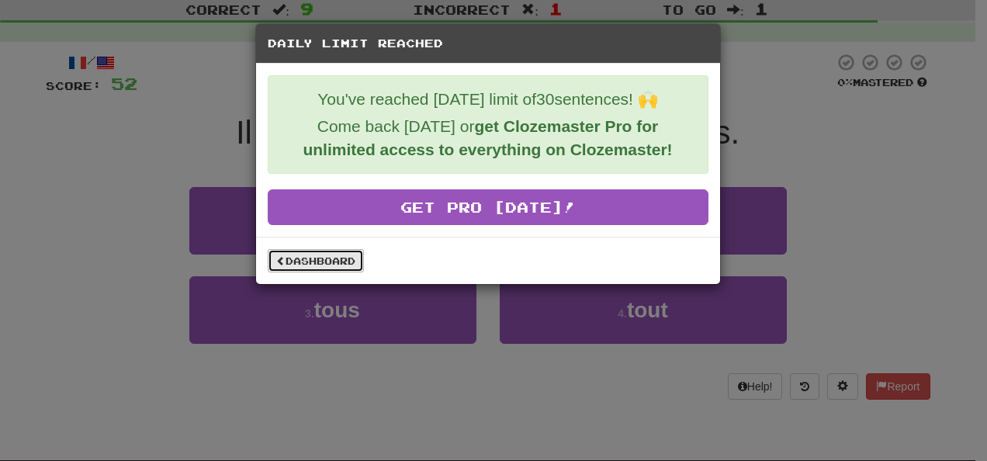
click at [306, 265] on link "Dashboard" at bounding box center [316, 260] width 96 height 23
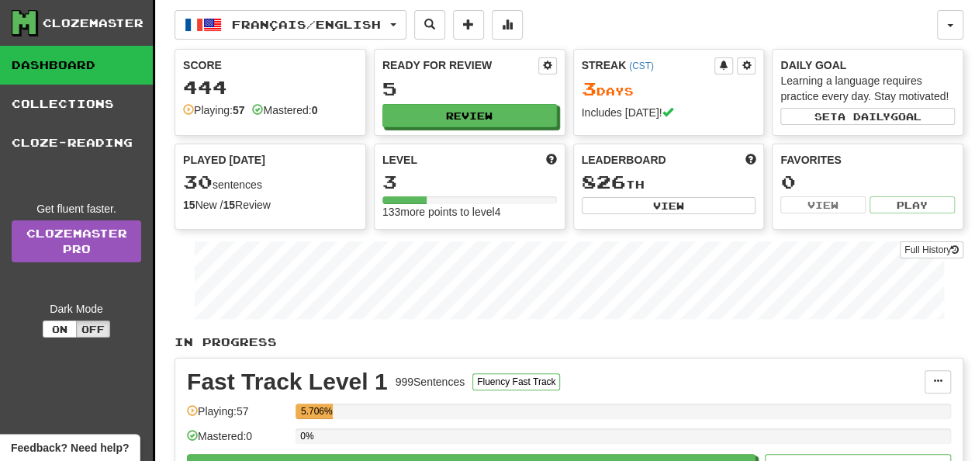
click at [203, 194] on div "Played Today 30 sentences 15 New / 15 Review Full History" at bounding box center [270, 182] width 190 height 77
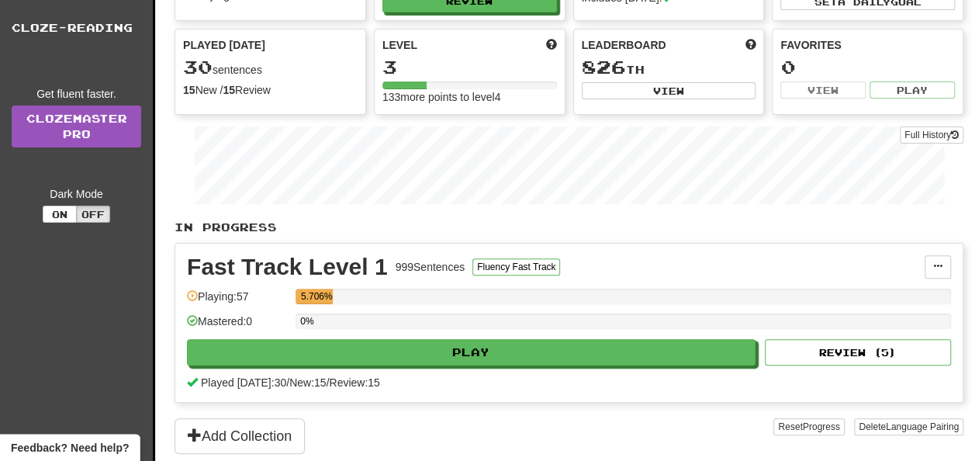
scroll to position [120, 0]
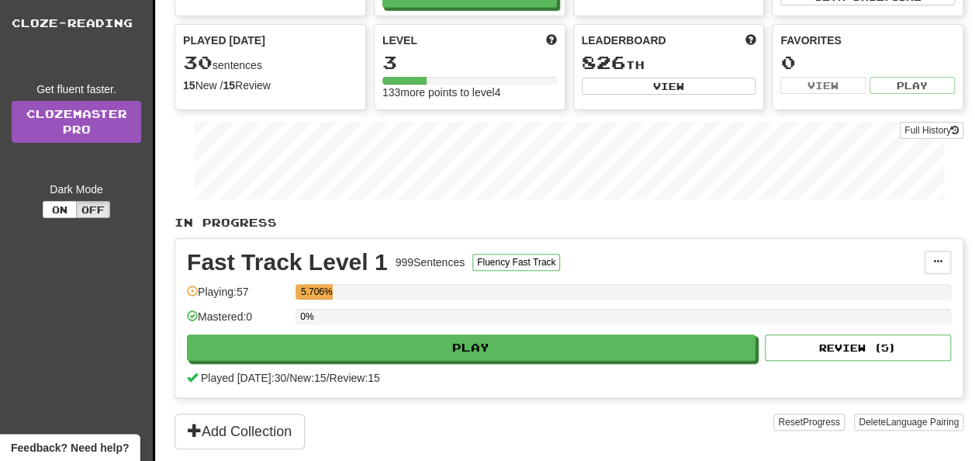
click at [411, 259] on div "999 Sentences" at bounding box center [431, 263] width 70 height 16
click at [247, 375] on span "Played today: 30" at bounding box center [243, 378] width 85 height 12
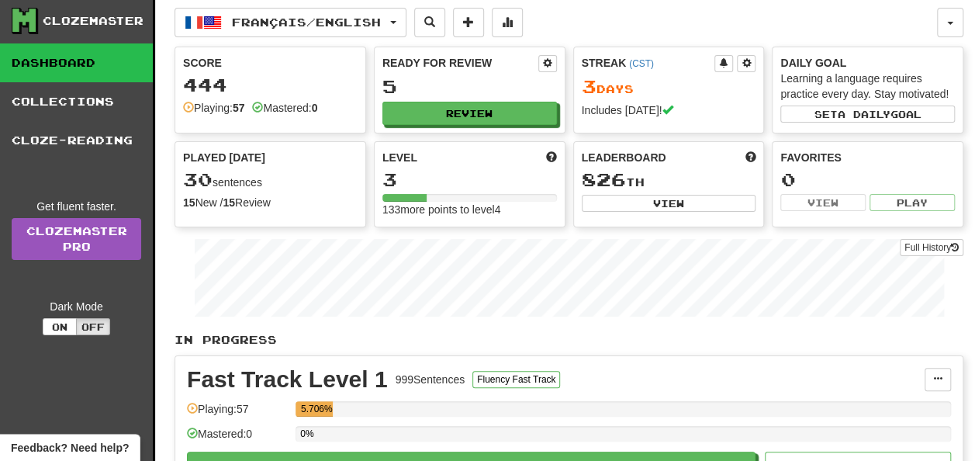
scroll to position [0, 0]
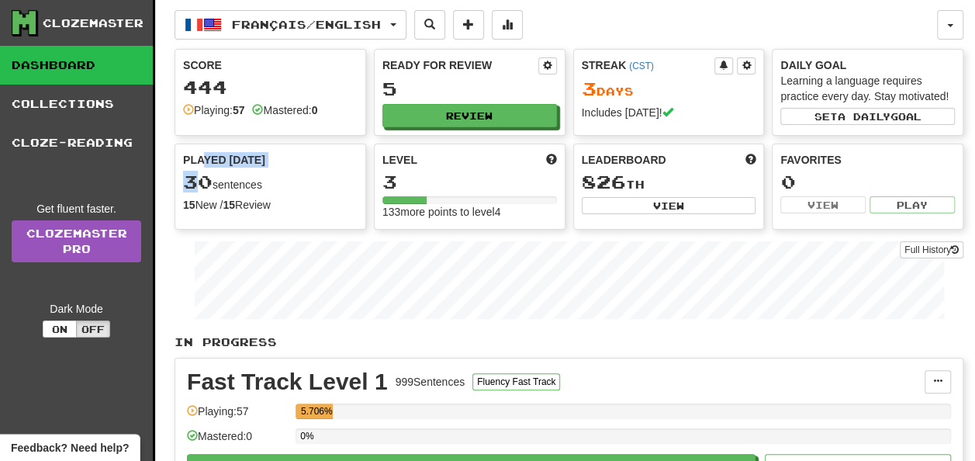
drag, startPoint x: 201, startPoint y: 163, endPoint x: 203, endPoint y: 178, distance: 14.9
click at [203, 178] on div "Played Today 30 sentences 15 New / 15 Review Full History" at bounding box center [270, 182] width 190 height 77
click at [203, 178] on span "30" at bounding box center [197, 182] width 29 height 22
click at [245, 193] on div "Played Today 30 sentences 15 New / 15 Review Full History" at bounding box center [270, 182] width 190 height 77
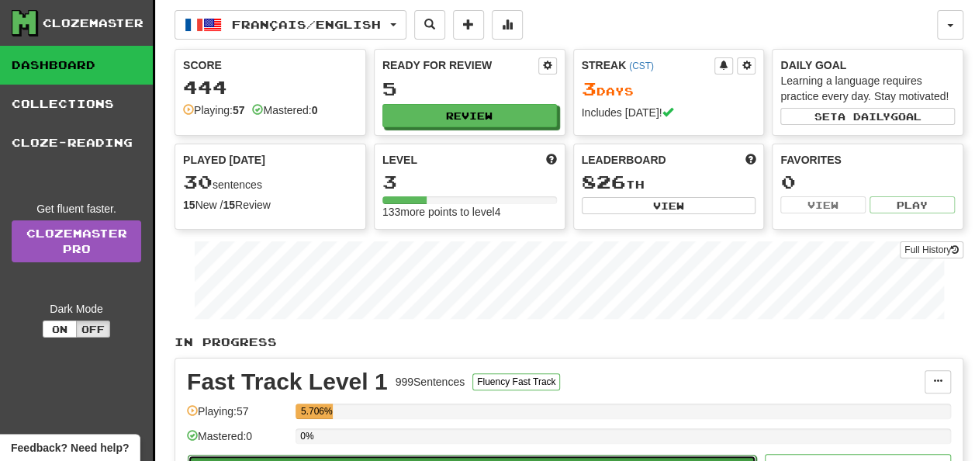
click at [319, 455] on button "Play" at bounding box center [472, 468] width 569 height 26
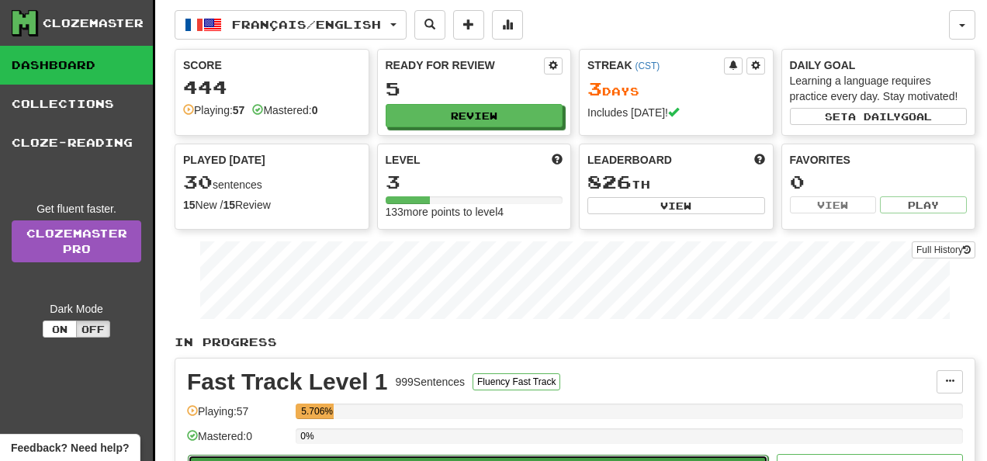
select select "**"
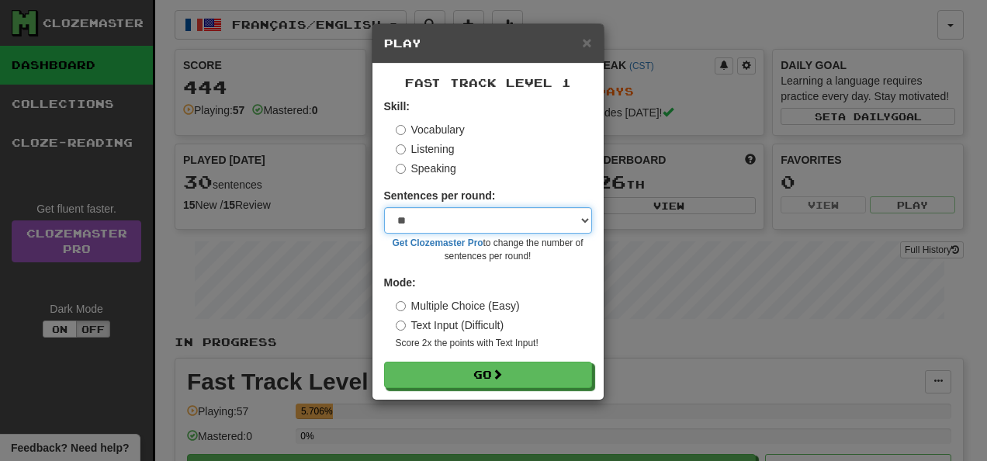
click at [587, 218] on select "* ** ** ** ** ** *** ********" at bounding box center [488, 220] width 208 height 26
click at [591, 34] on span "×" at bounding box center [586, 42] width 9 height 18
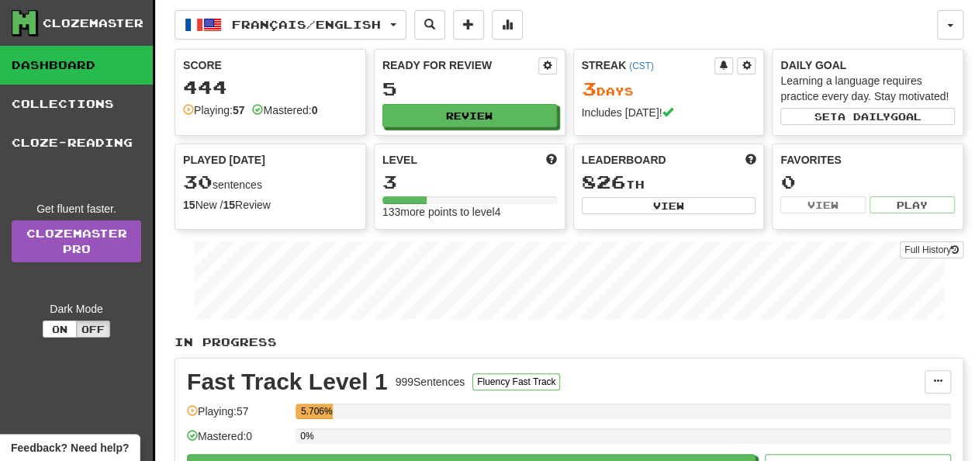
drag, startPoint x: 986, startPoint y: 195, endPoint x: 657, endPoint y: 349, distance: 364.2
click at [657, 349] on div "In Progress Fast Track Level 1 999 Sentences Fluency Fast Track Manage Sentence…" at bounding box center [569, 451] width 789 height 234
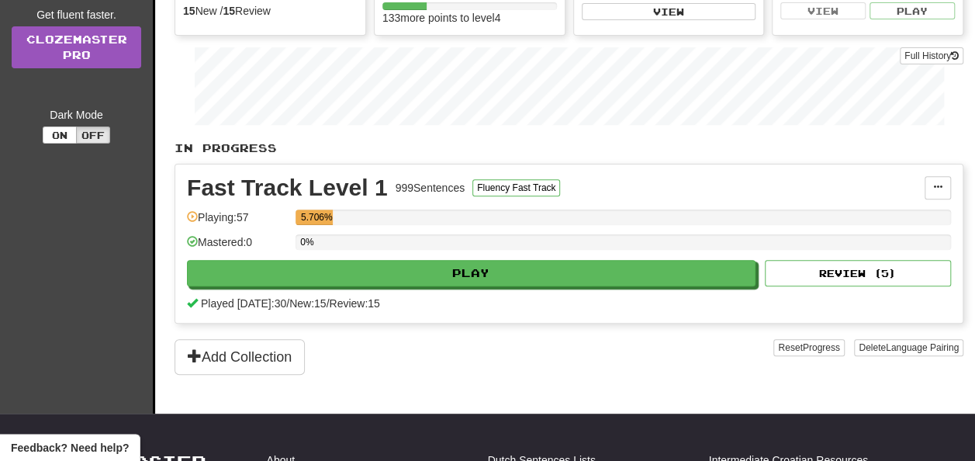
scroll to position [200, 0]
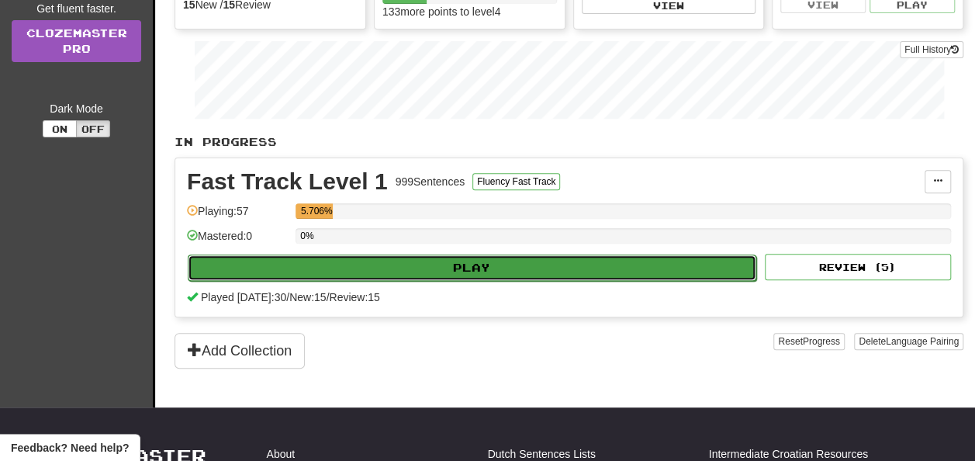
click at [698, 273] on button "Play" at bounding box center [472, 268] width 569 height 26
select select "**"
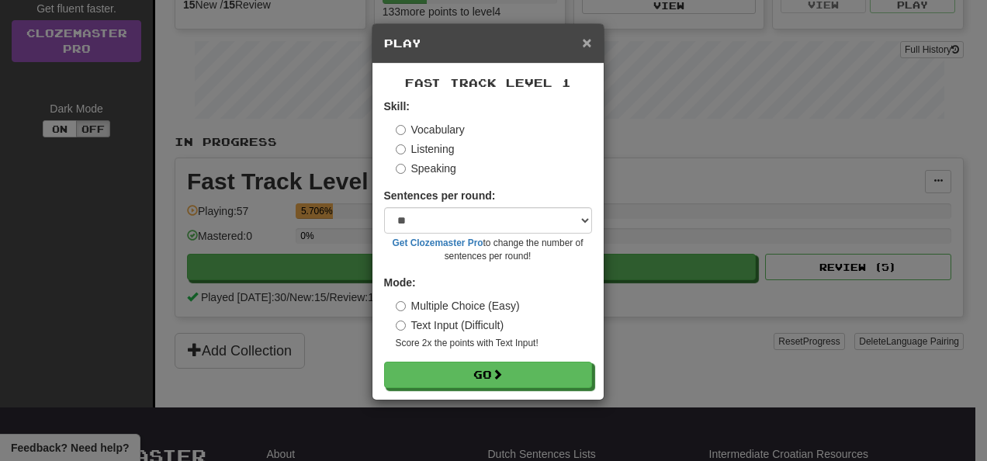
click at [584, 34] on span "×" at bounding box center [586, 42] width 9 height 18
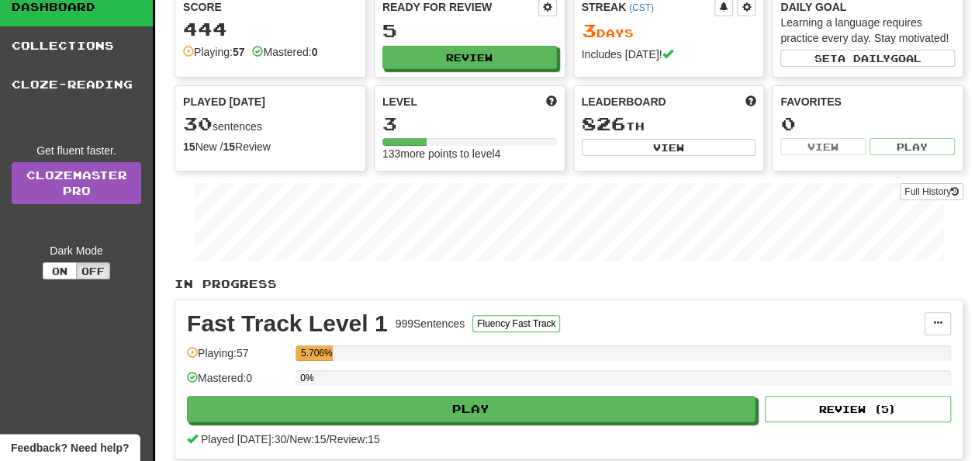
scroll to position [0, 0]
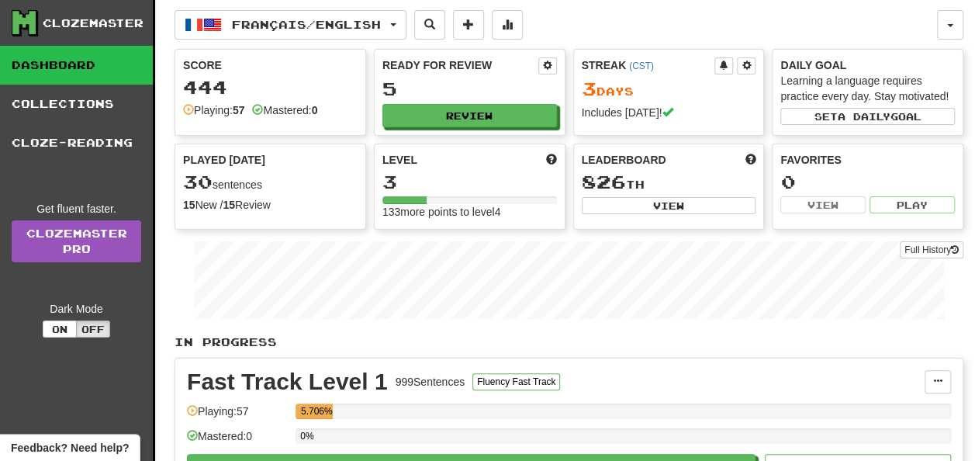
click at [64, 56] on link "Dashboard" at bounding box center [76, 65] width 153 height 39
click at [68, 70] on link "Dashboard" at bounding box center [76, 65] width 153 height 39
drag, startPoint x: 185, startPoint y: 183, endPoint x: 281, endPoint y: 212, distance: 100.4
click at [281, 212] on div "Played Today 30 sentences 15 New / 15 Review Full History" at bounding box center [270, 182] width 190 height 77
drag, startPoint x: 281, startPoint y: 212, endPoint x: 310, endPoint y: 234, distance: 36.5
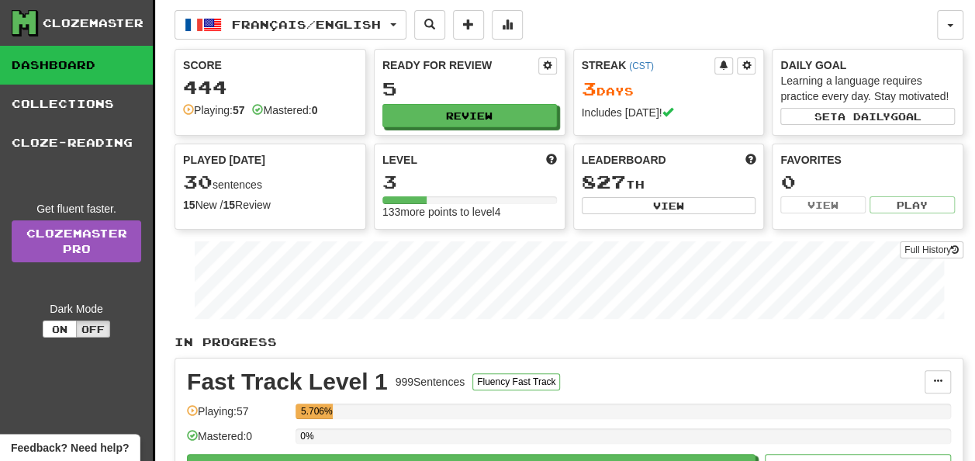
click at [310, 234] on div "Full History" at bounding box center [569, 282] width 789 height 97
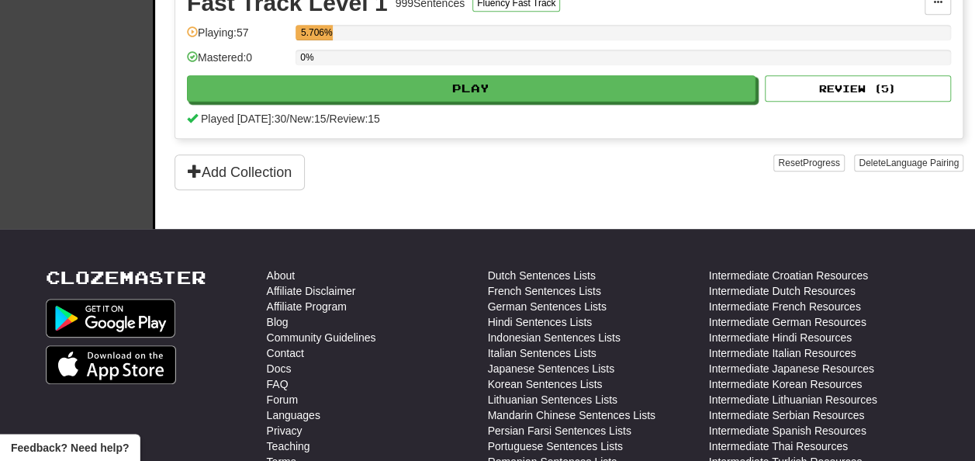
scroll to position [372, 0]
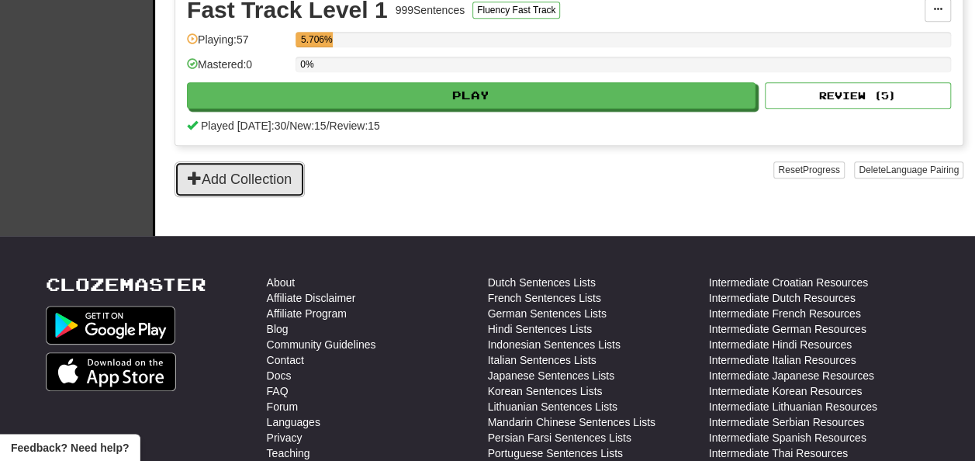
click at [227, 178] on button "Add Collection" at bounding box center [240, 179] width 130 height 36
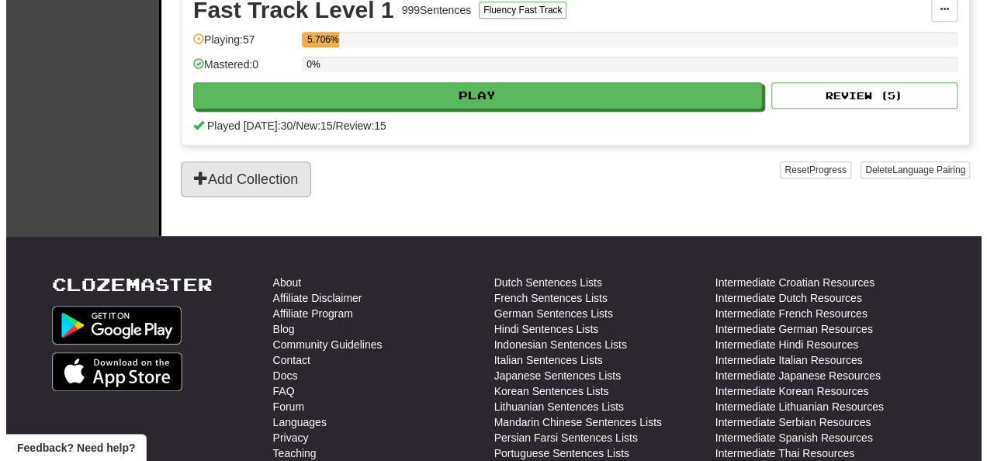
scroll to position [0, 0]
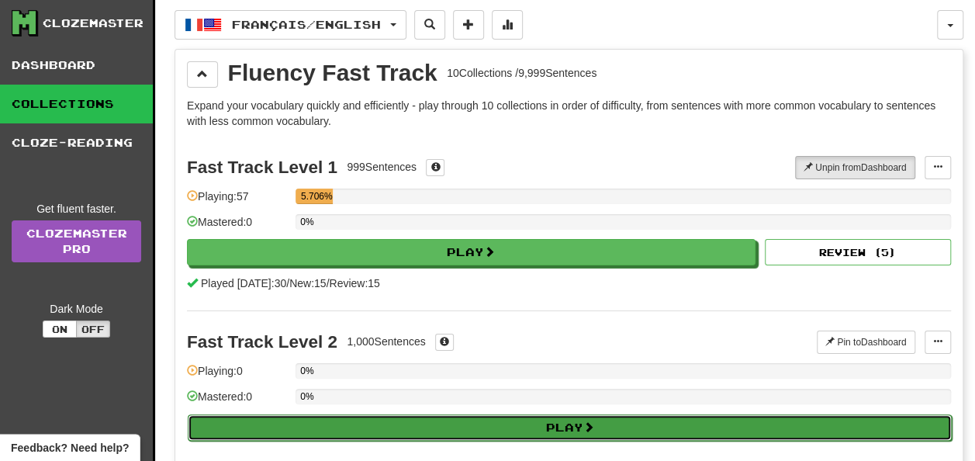
click at [559, 423] on button "Play" at bounding box center [570, 427] width 764 height 26
select select "**"
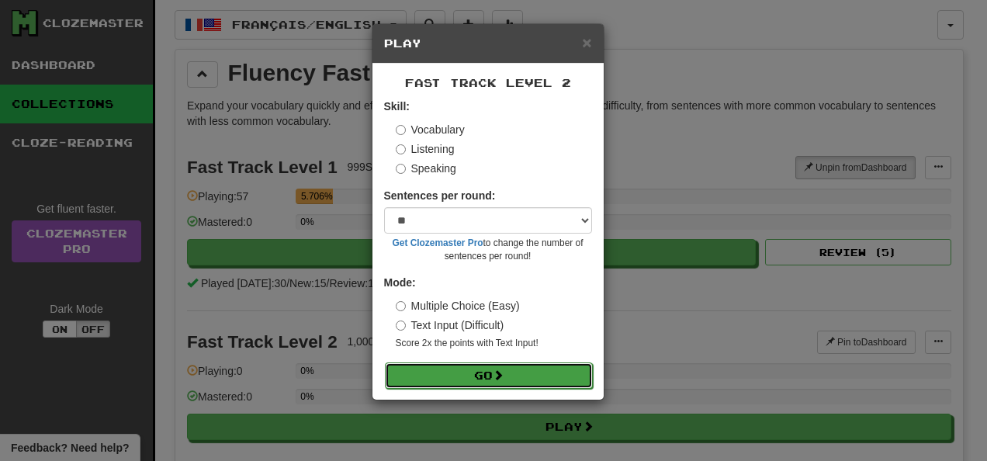
click at [525, 376] on button "Go" at bounding box center [489, 375] width 208 height 26
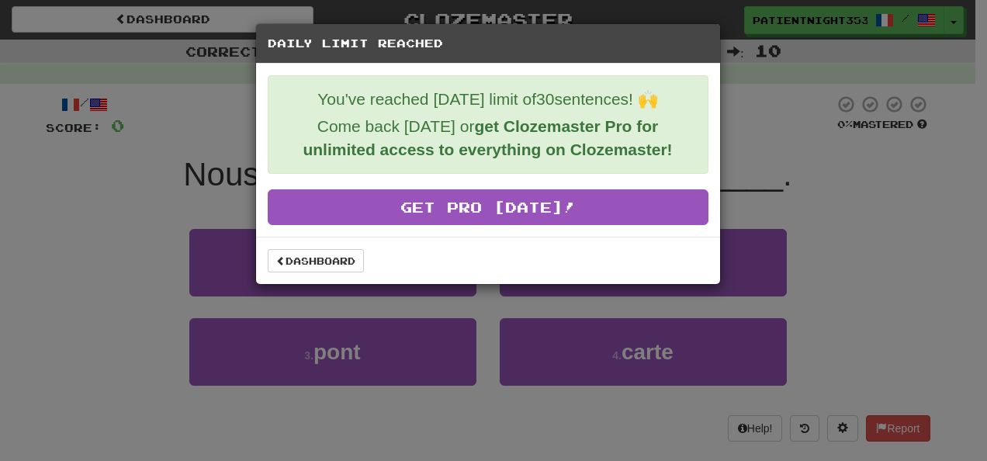
click at [465, 256] on div "Dashboard" at bounding box center [488, 260] width 441 height 23
click at [806, 245] on div "Daily Limit Reached You've reached [DATE] limit of 30 sentences! 🙌 Come back [D…" at bounding box center [493, 230] width 987 height 461
click at [702, 54] on div "Daily Limit Reached" at bounding box center [488, 44] width 464 height 40
click at [345, 257] on link "Dashboard" at bounding box center [316, 260] width 96 height 23
